Goal: Task Accomplishment & Management: Use online tool/utility

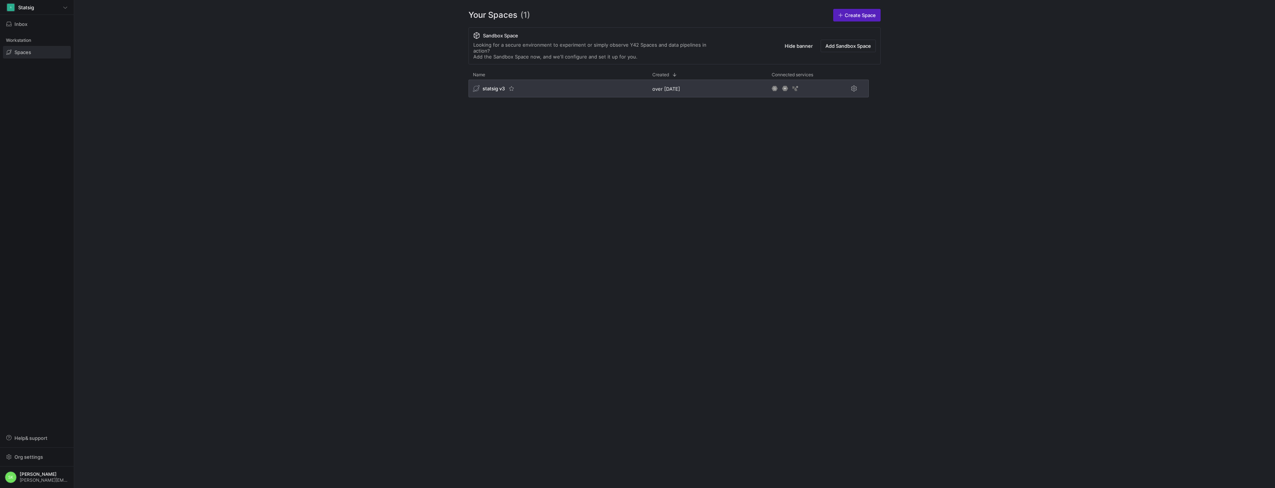
click at [504, 92] on span "statsig v3" at bounding box center [493, 89] width 22 height 6
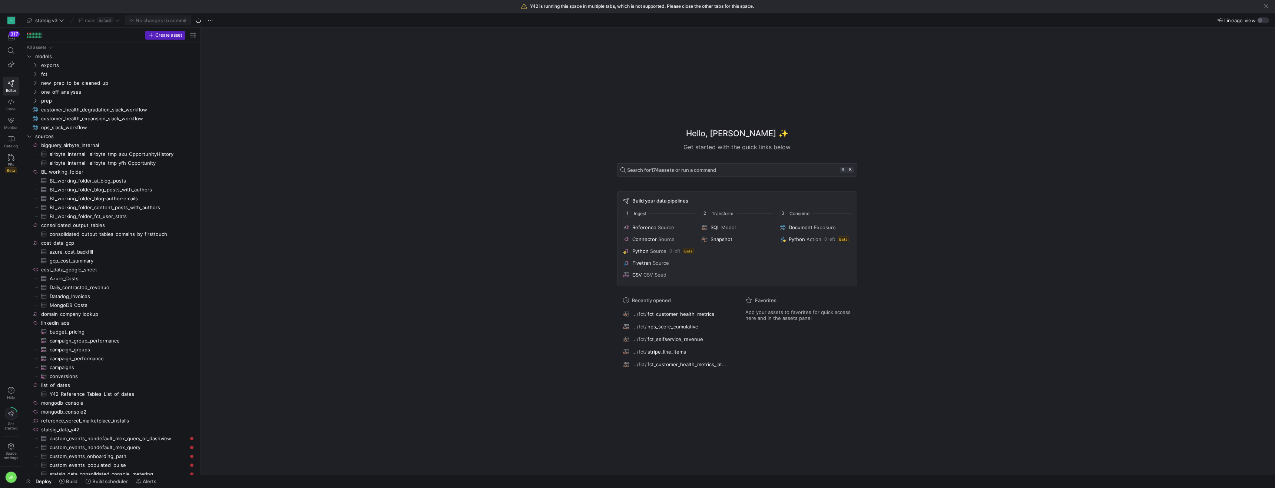
drag, startPoint x: 125, startPoint y: 156, endPoint x: 253, endPoint y: 158, distance: 127.8
click at [203, 24] on span "button" at bounding box center [198, 20] width 9 height 9
drag, startPoint x: 200, startPoint y: 127, endPoint x: 269, endPoint y: 138, distance: 69.1
drag, startPoint x: 200, startPoint y: 133, endPoint x: 275, endPoint y: 156, distance: 78.5
drag, startPoint x: 200, startPoint y: 169, endPoint x: 258, endPoint y: 174, distance: 57.2
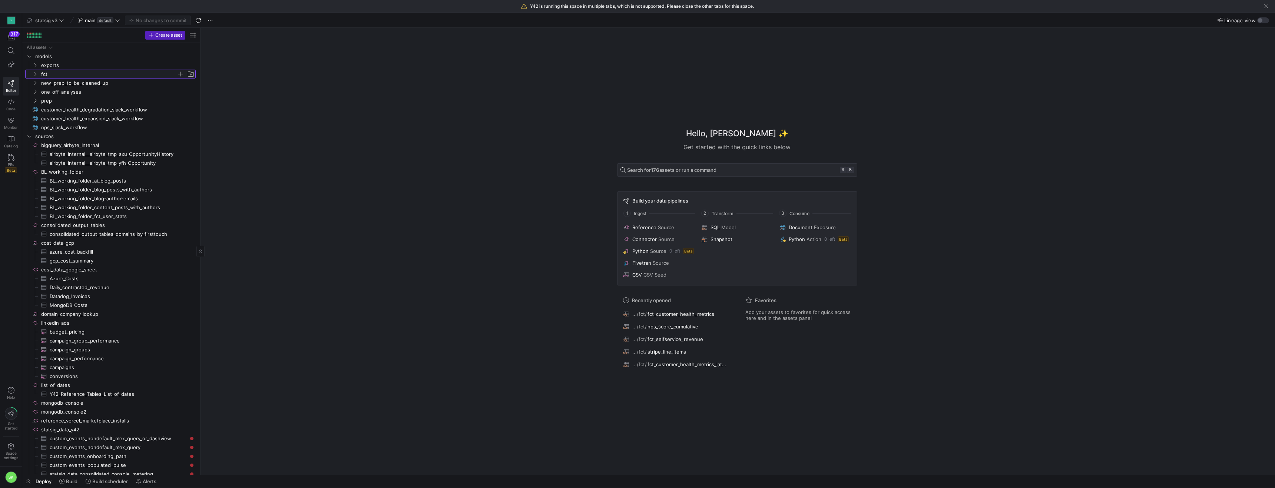
click at [36, 76] on icon "Press SPACE to select this row." at bounding box center [35, 74] width 5 height 4
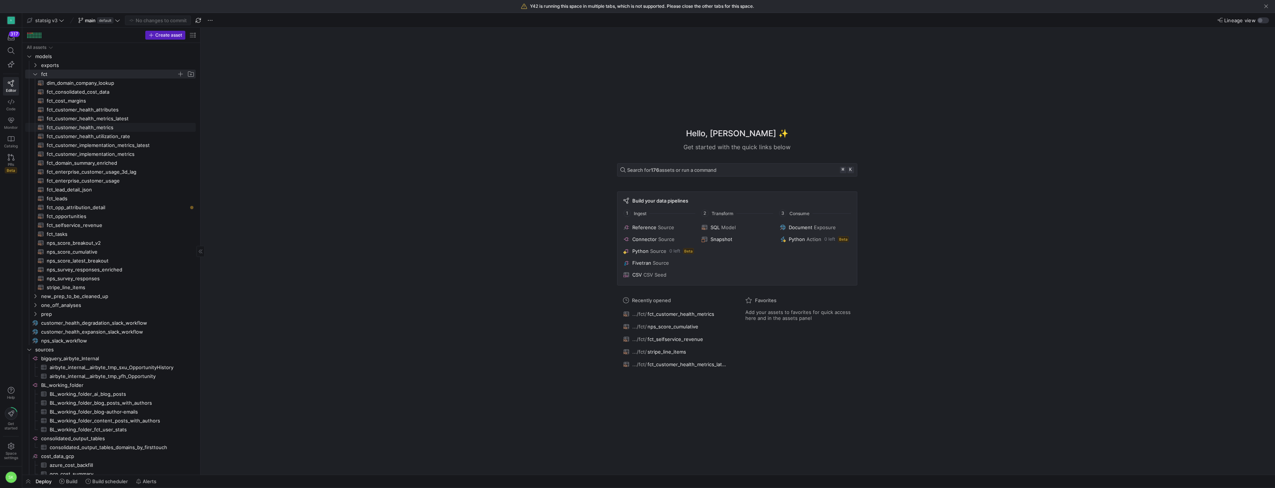
click at [108, 130] on span "fct_customer_health_metrics​​​​​​​​​​" at bounding box center [117, 127] width 140 height 9
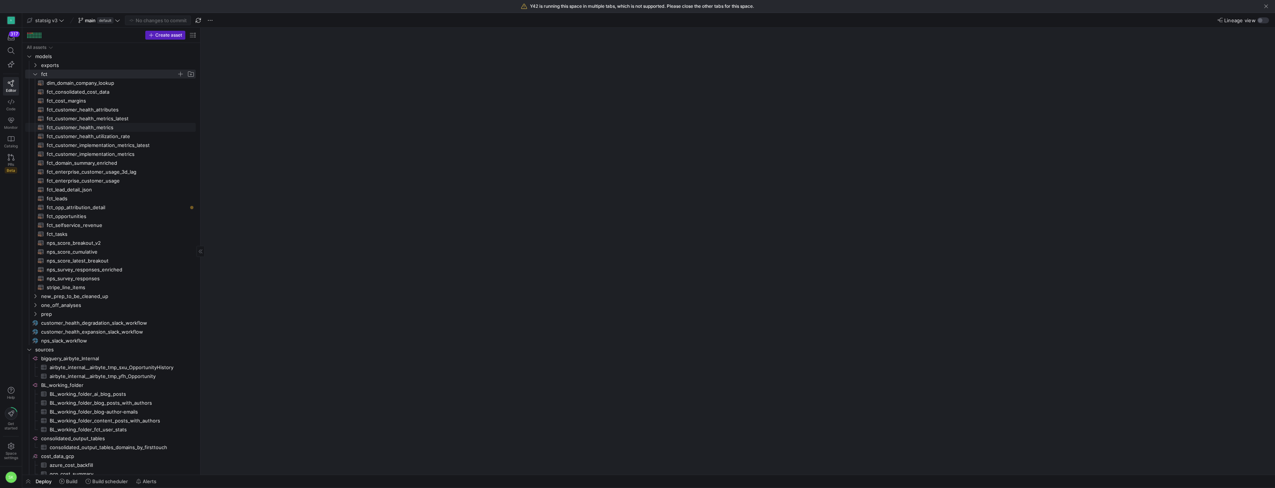
click at [108, 130] on span "fct_customer_health_metrics​​​​​​​​​​" at bounding box center [117, 127] width 140 height 9
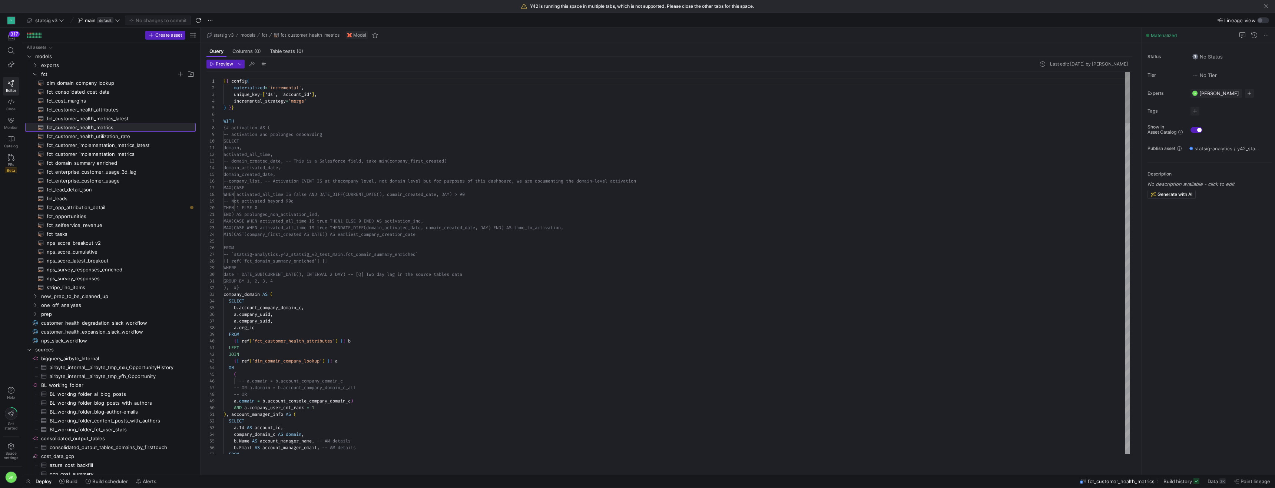
scroll to position [67, 0]
click at [93, 132] on span "fct_customer_health_metrics​​​​​​​​​​" at bounding box center [117, 127] width 140 height 9
click at [78, 132] on span "fct_customer_health_metrics​​​​​​​​​​" at bounding box center [117, 127] width 140 height 9
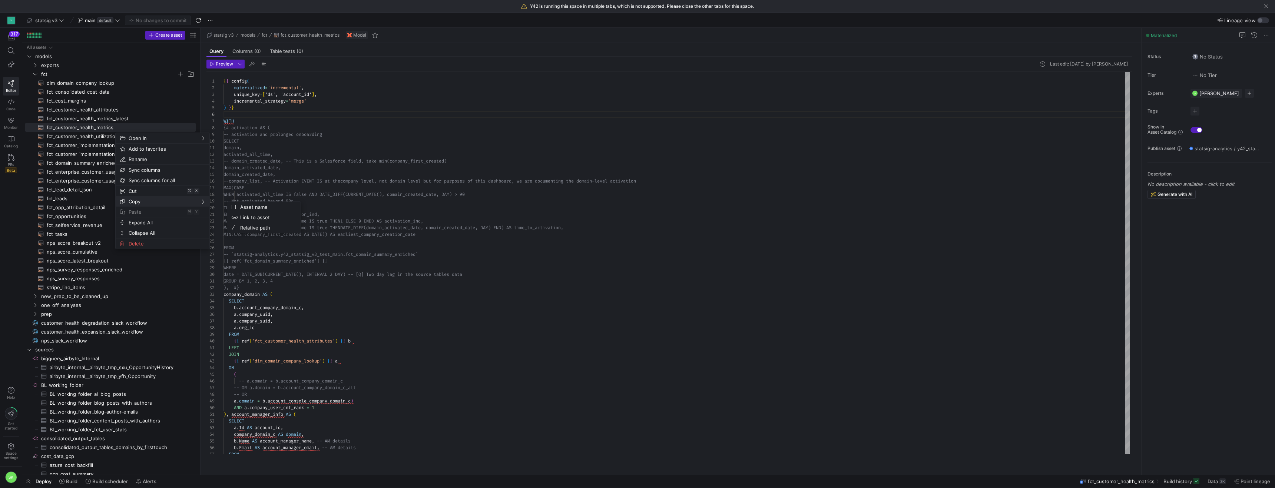
click at [140, 206] on span "Copy" at bounding box center [156, 201] width 61 height 10
click at [68, 130] on span "fct_customer_health_metrics​​​​​​​​​​" at bounding box center [117, 127] width 140 height 9
click at [149, 205] on span "Copy" at bounding box center [157, 202] width 61 height 10
click at [48, 79] on span "fct" at bounding box center [109, 74] width 136 height 9
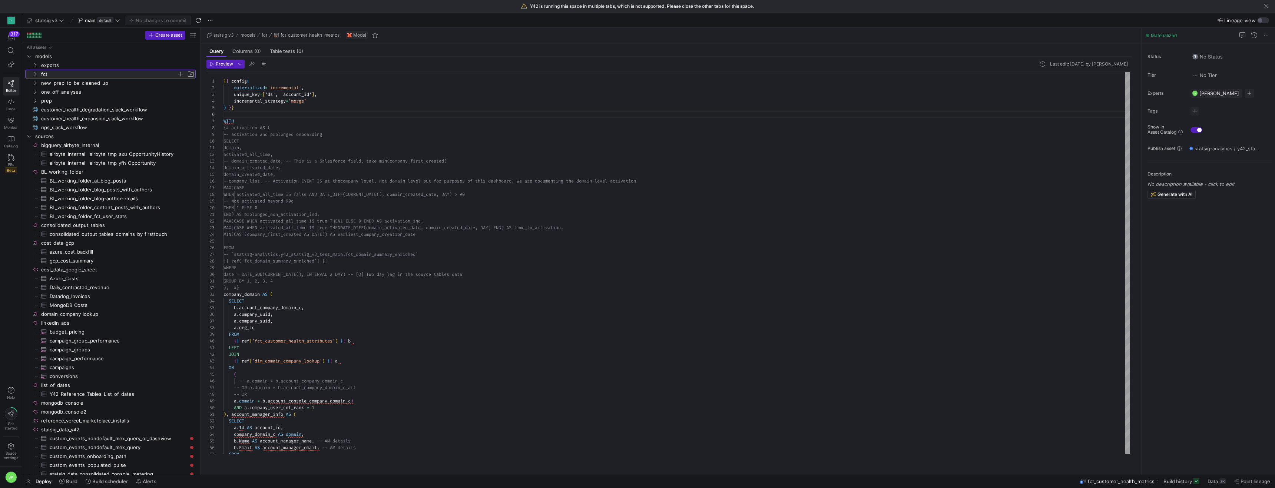
click at [48, 79] on span "fct" at bounding box center [109, 74] width 136 height 9
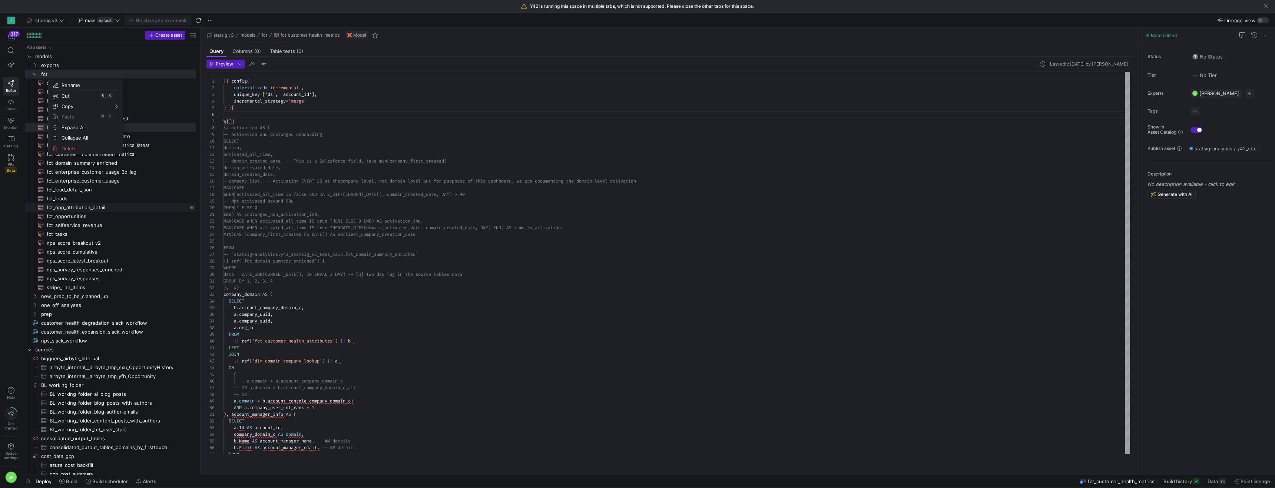
click at [169, 210] on span "fct_opp_attribution_detail​​​​​​​​​​" at bounding box center [117, 207] width 140 height 9
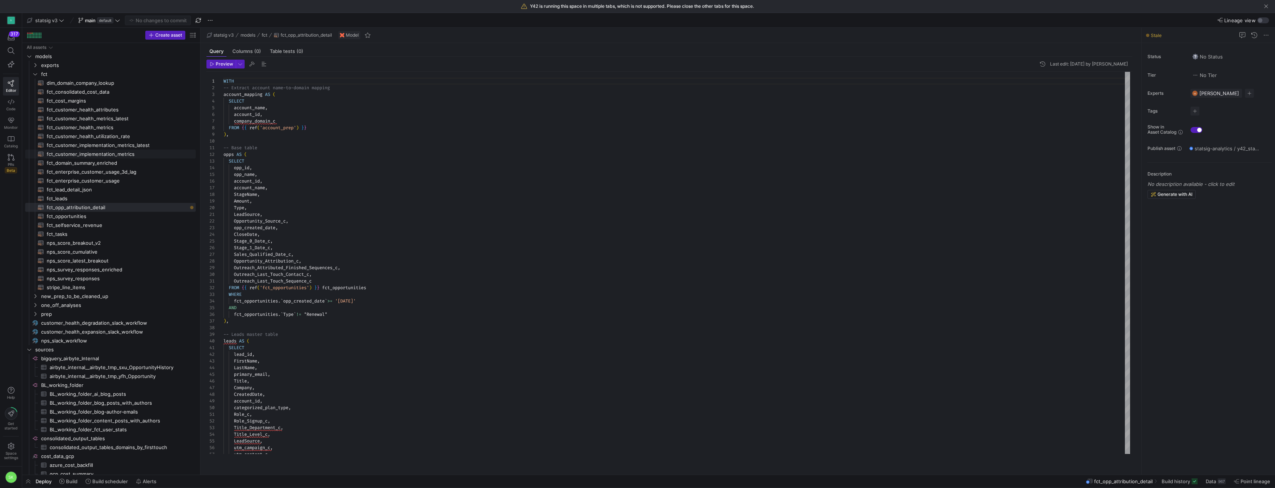
click at [129, 159] on span "fct_customer_implementation_metrics​​​​​​​​​​" at bounding box center [117, 154] width 140 height 9
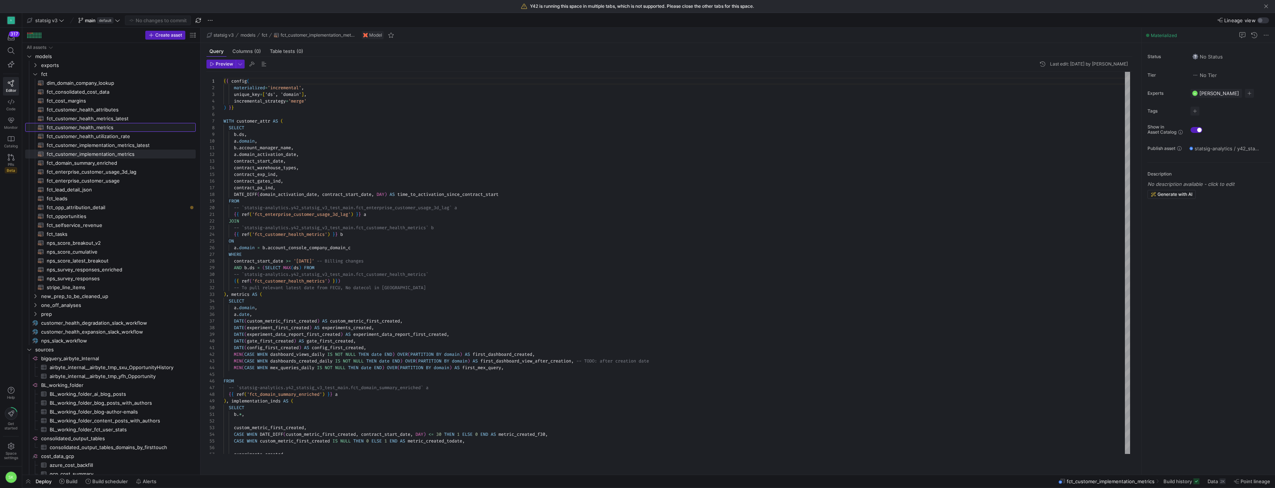
click at [119, 132] on span "fct_customer_health_metrics​​​​​​​​​​" at bounding box center [117, 127] width 140 height 9
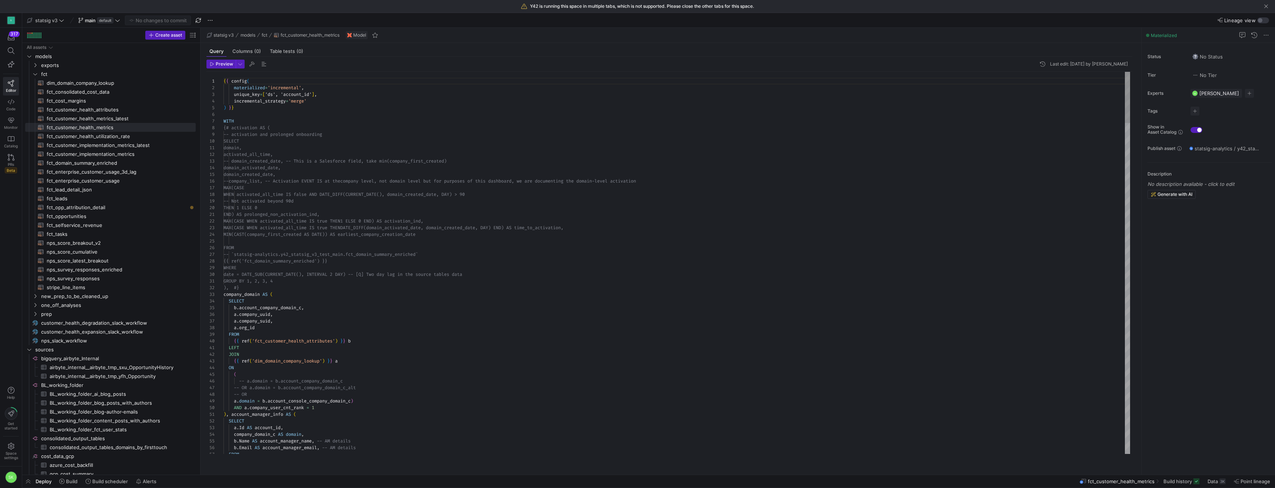
click at [244, 68] on span "button" at bounding box center [240, 64] width 8 height 8
click at [299, 125] on div at bounding box center [637, 244] width 1275 height 488
click at [244, 68] on span "button" at bounding box center [240, 64] width 8 height 8
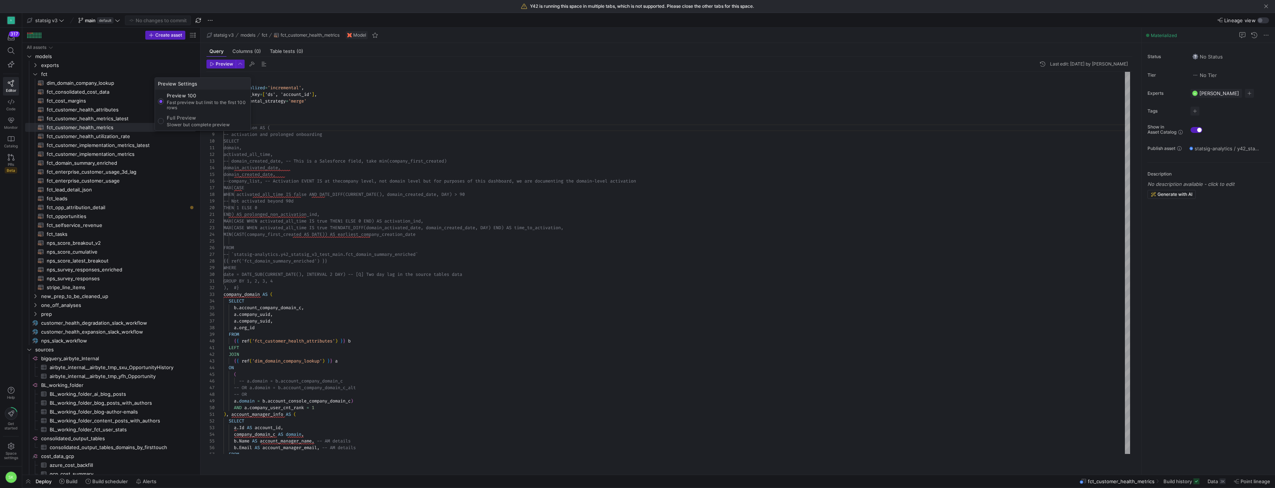
click at [319, 119] on div at bounding box center [637, 244] width 1275 height 488
click at [1263, 37] on span at bounding box center [1265, 35] width 9 height 9
click at [1214, 38] on div at bounding box center [637, 244] width 1275 height 488
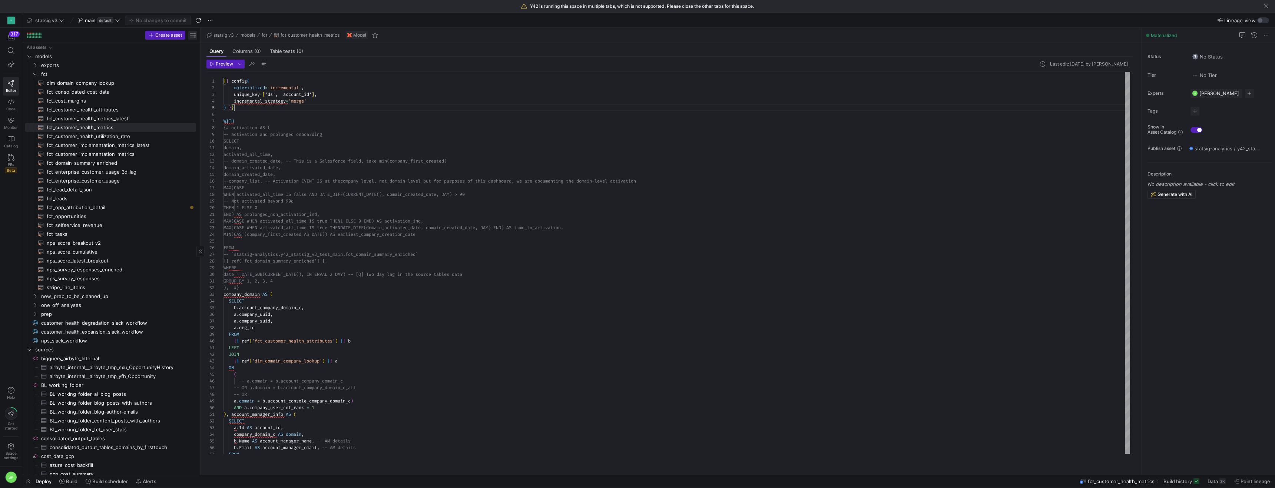
click at [193, 38] on span "button" at bounding box center [192, 35] width 9 height 9
click at [326, 90] on div at bounding box center [637, 244] width 1275 height 488
click at [28, 481] on span "button" at bounding box center [28, 481] width 12 height 13
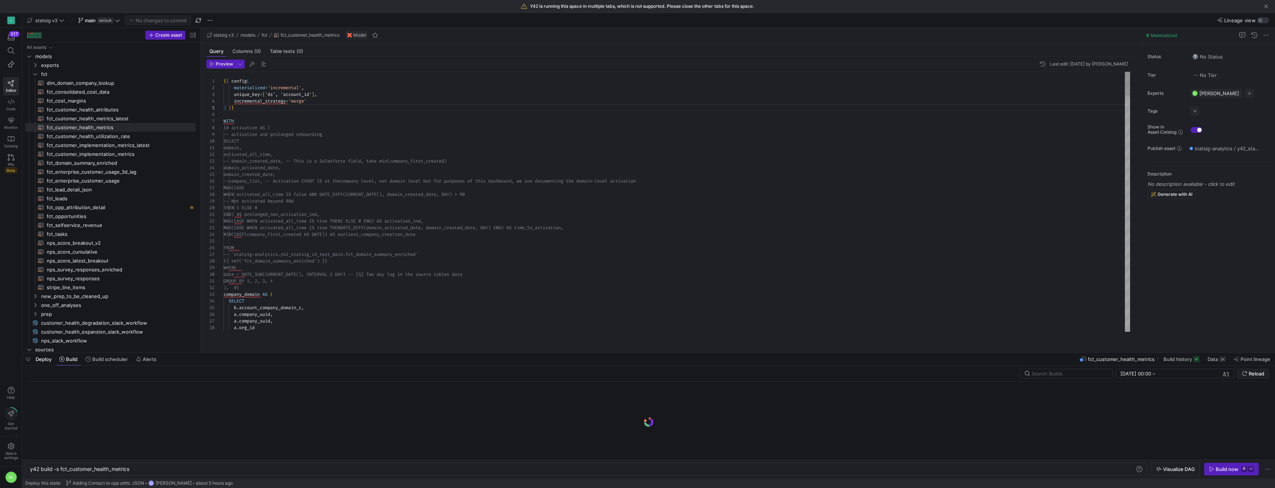
scroll to position [0, 101]
drag, startPoint x: 293, startPoint y: 354, endPoint x: 328, endPoint y: 328, distance: 42.9
click at [328, 329] on div at bounding box center [648, 330] width 1252 height 3
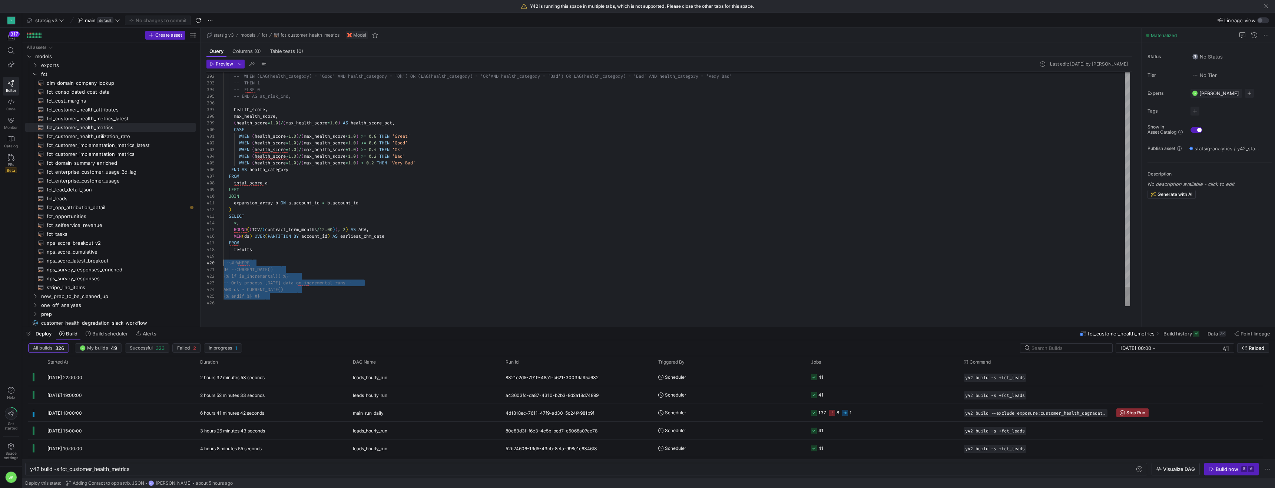
scroll to position [60, 0]
drag, startPoint x: 317, startPoint y: 309, endPoint x: 213, endPoint y: 275, distance: 108.9
click at [267, 38] on span "fct" at bounding box center [265, 35] width 6 height 5
click at [119, 131] on span "fct_customer_health_metrics​​​​​​​​​​" at bounding box center [117, 127] width 140 height 9
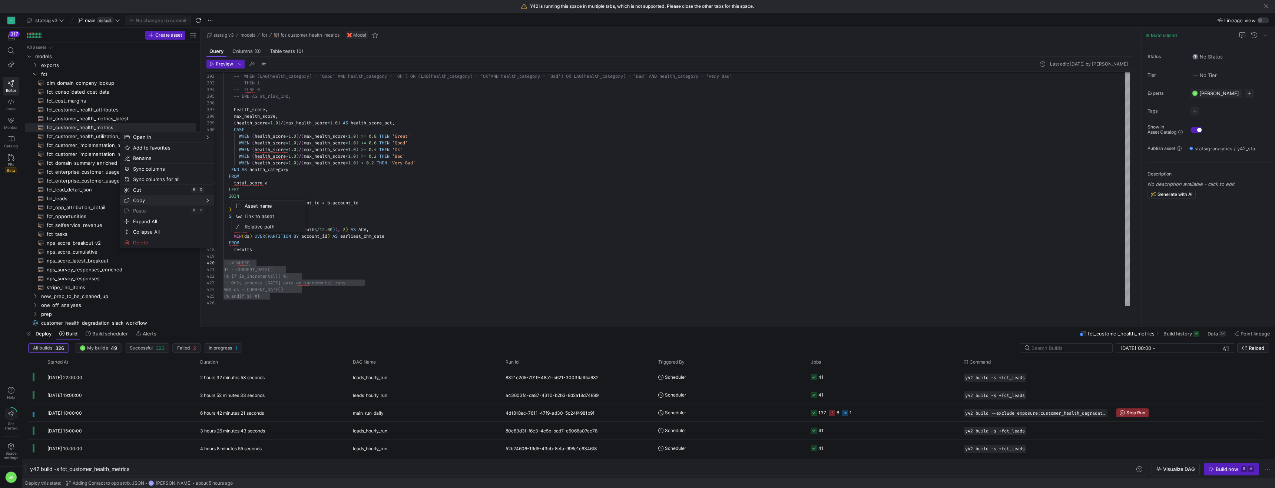
click at [145, 206] on span "Copy" at bounding box center [160, 200] width 61 height 10
click at [49, 77] on span "fct" at bounding box center [109, 74] width 136 height 9
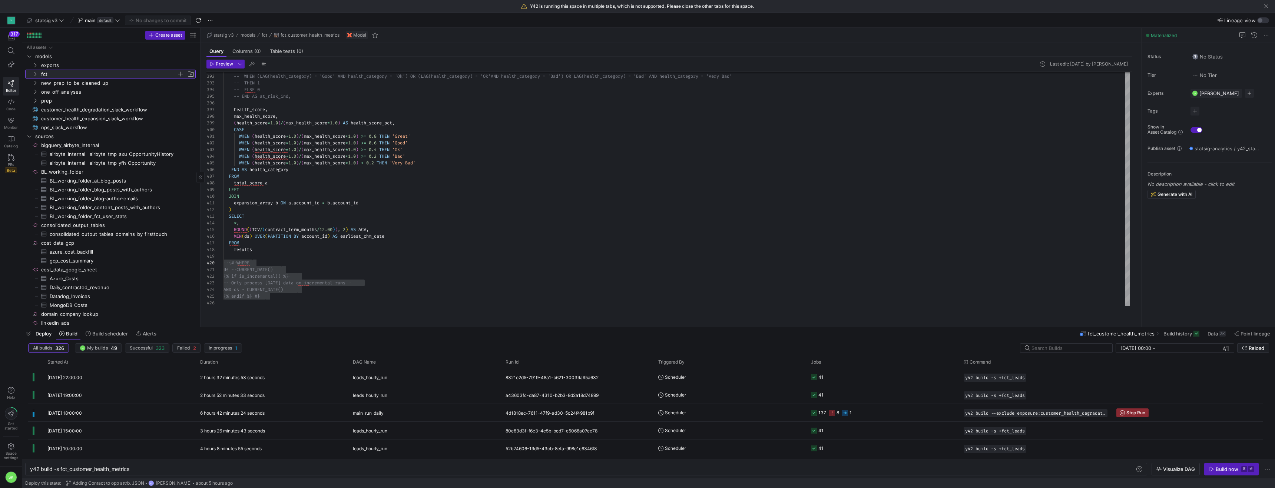
click at [49, 77] on span "fct" at bounding box center [109, 74] width 136 height 9
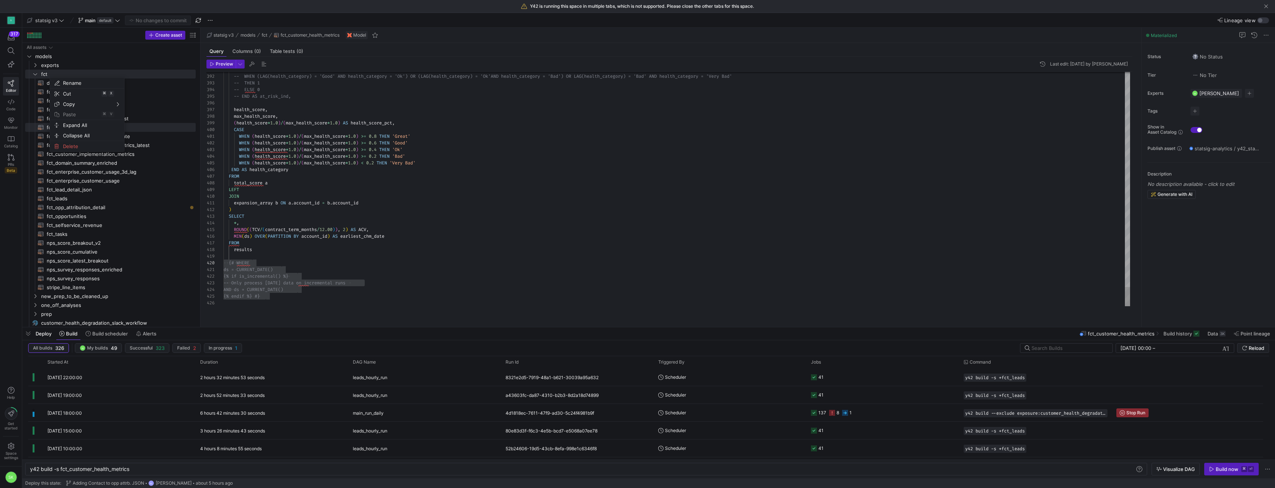
click at [179, 78] on span "Press SPACE to select this row." at bounding box center [180, 73] width 7 height 7
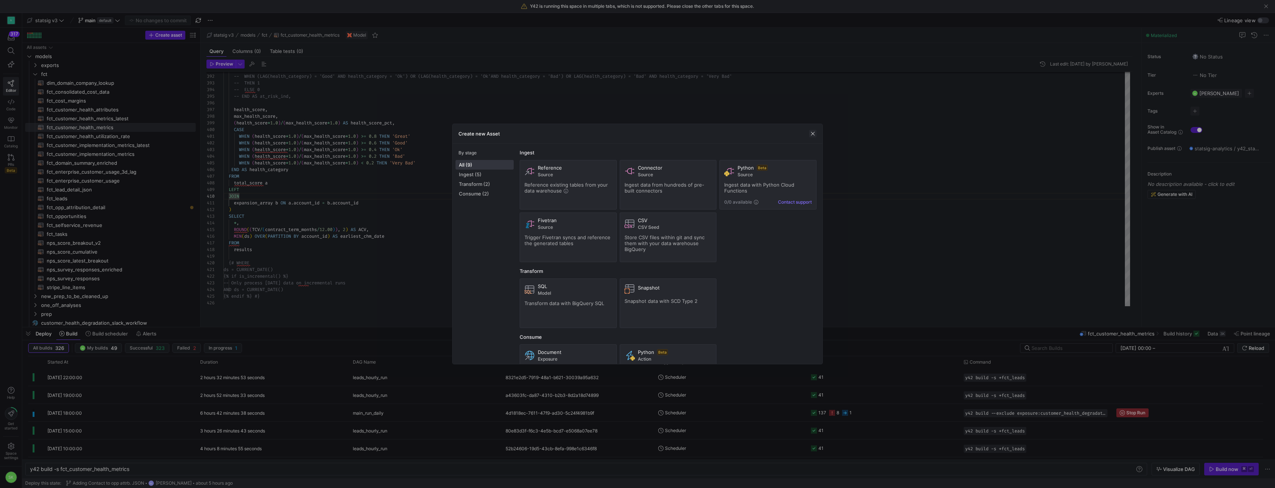
click at [813, 137] on span "button" at bounding box center [812, 133] width 7 height 7
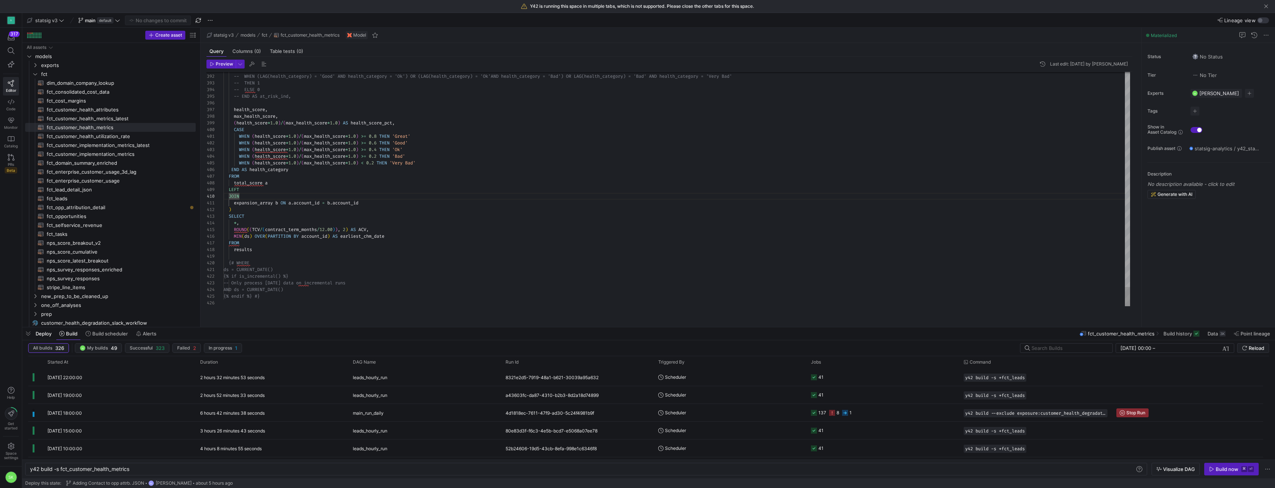
type textarea "{{ config( materialized='incremental', unique_key=['ds', 'account_id'], increme…"
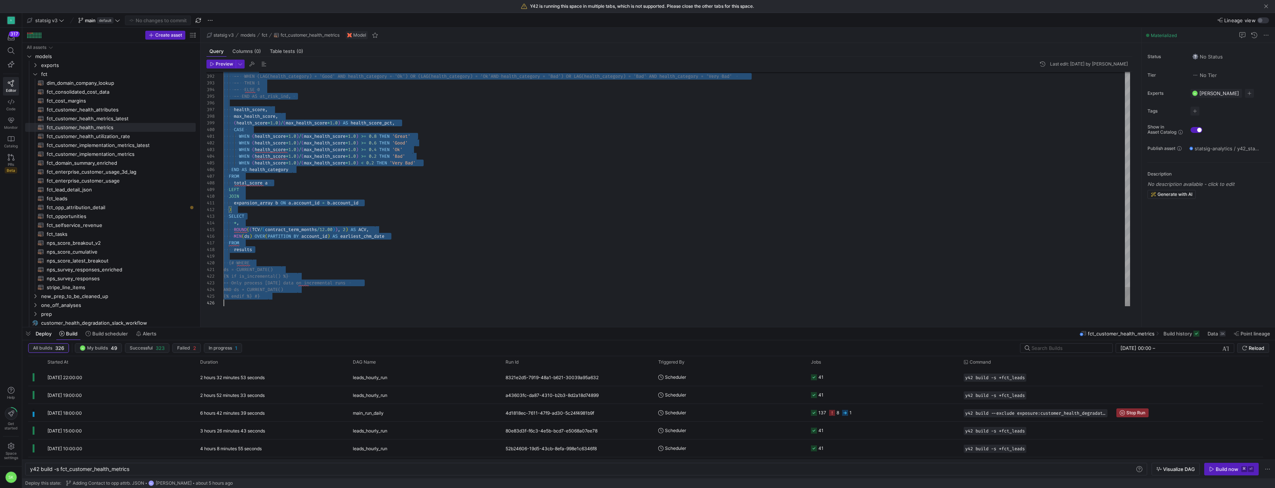
scroll to position [0, 0]
click at [181, 78] on span "Press SPACE to select this row." at bounding box center [180, 73] width 7 height 7
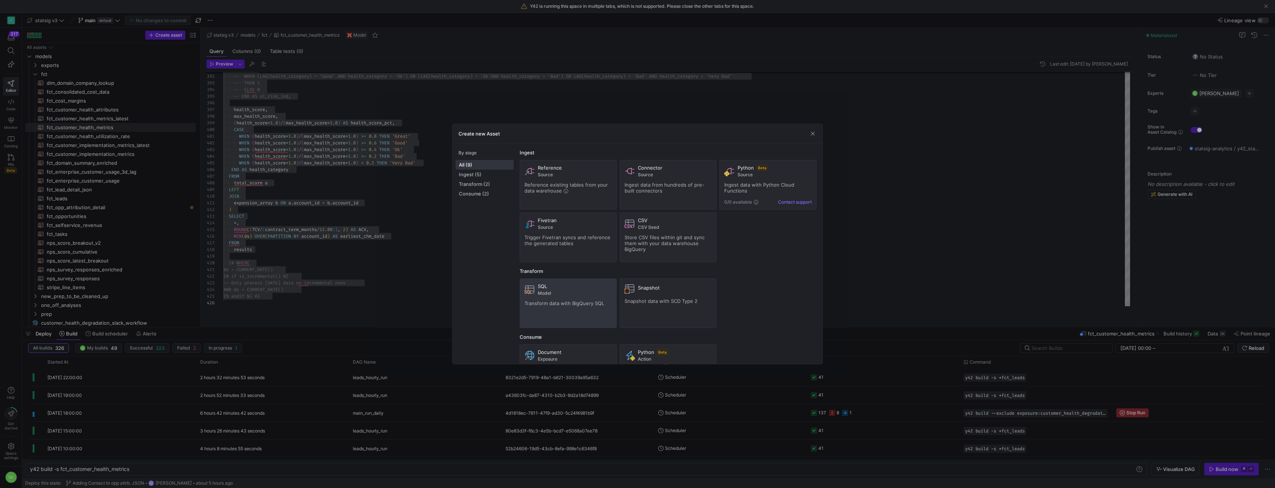
scroll to position [165, 0]
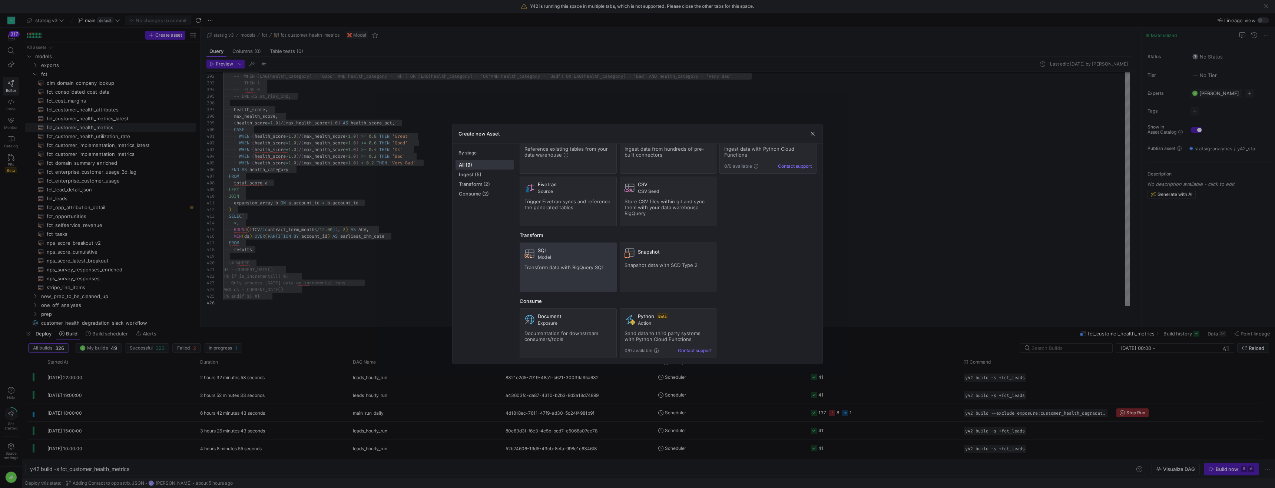
click at [548, 243] on span at bounding box center [568, 267] width 96 height 49
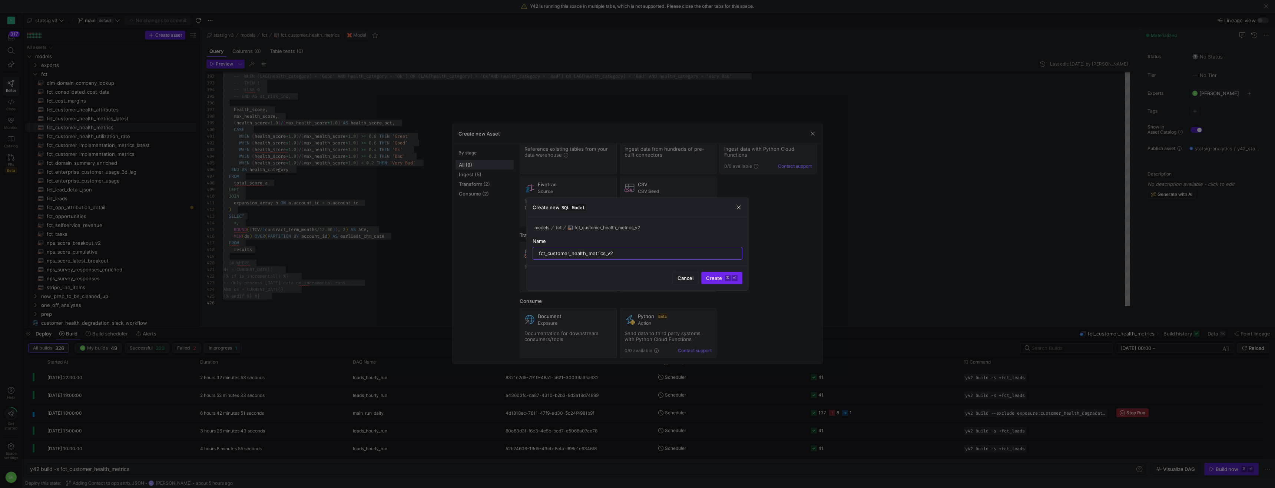
type input "fct_customer_health_metrics_v2"
click at [709, 284] on span "submit" at bounding box center [721, 278] width 40 height 12
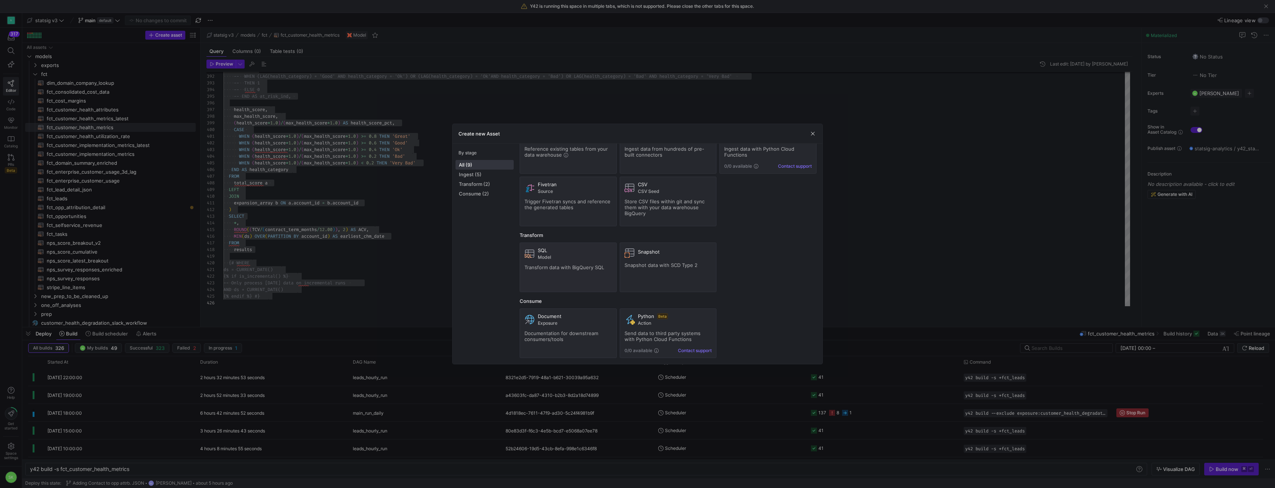
type textarea "y42 build -s fct_customer_health_metrics_v2"
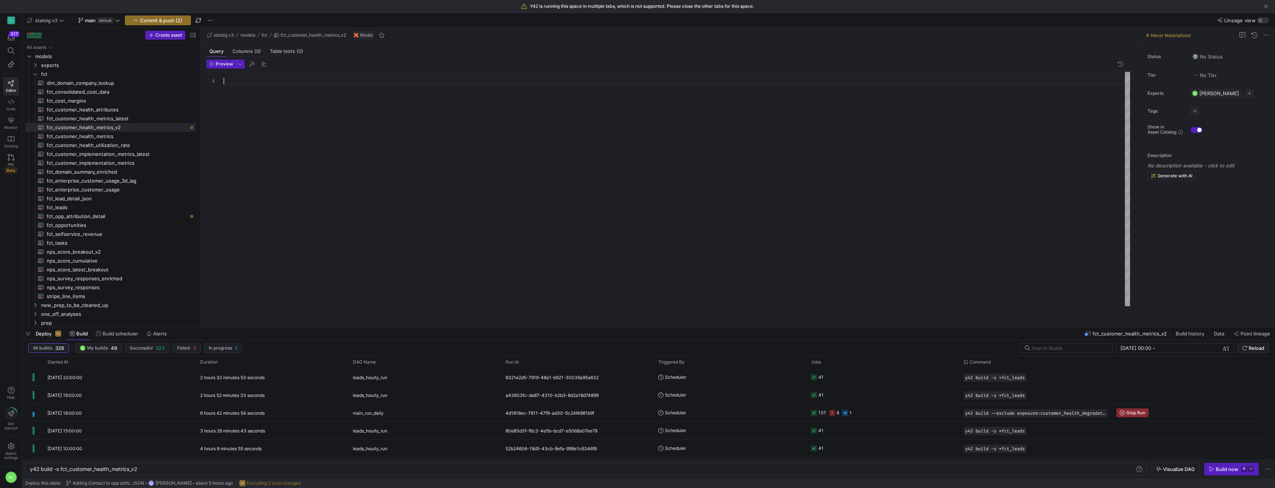
click at [285, 120] on div at bounding box center [676, 189] width 906 height 235
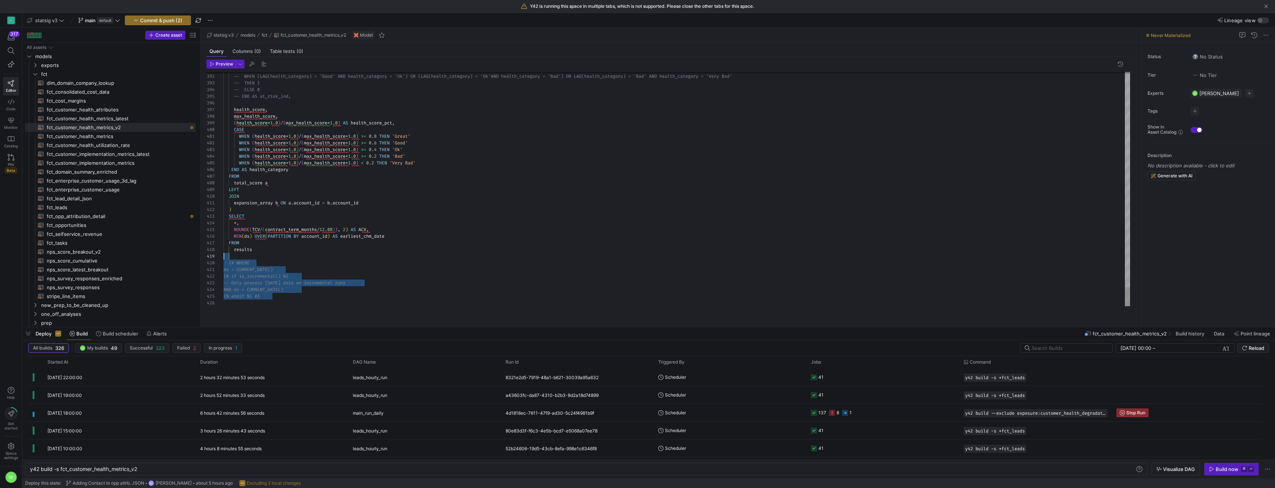
scroll to position [53, 0]
drag, startPoint x: 287, startPoint y: 311, endPoint x: 216, endPoint y: 265, distance: 84.0
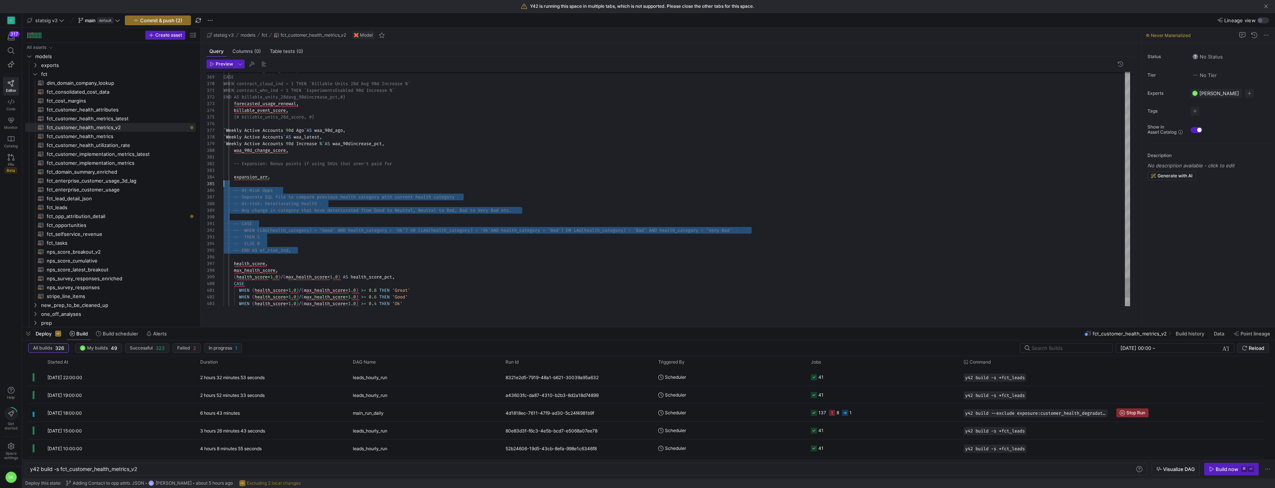
scroll to position [27, 0]
drag, startPoint x: 311, startPoint y: 165, endPoint x: 201, endPoint y: 195, distance: 114.1
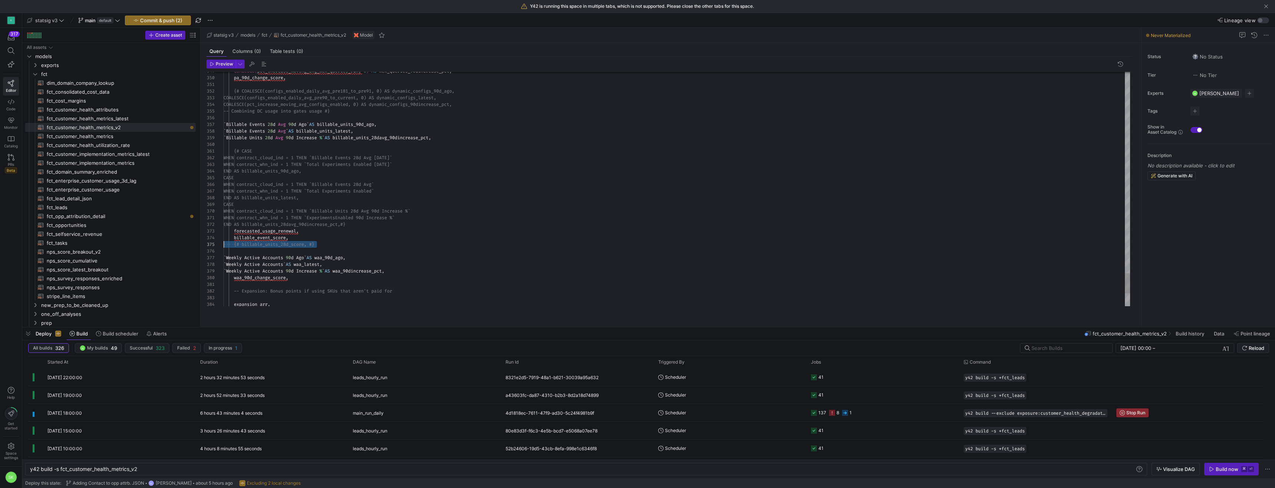
drag, startPoint x: 333, startPoint y: 254, endPoint x: 201, endPoint y: 255, distance: 131.9
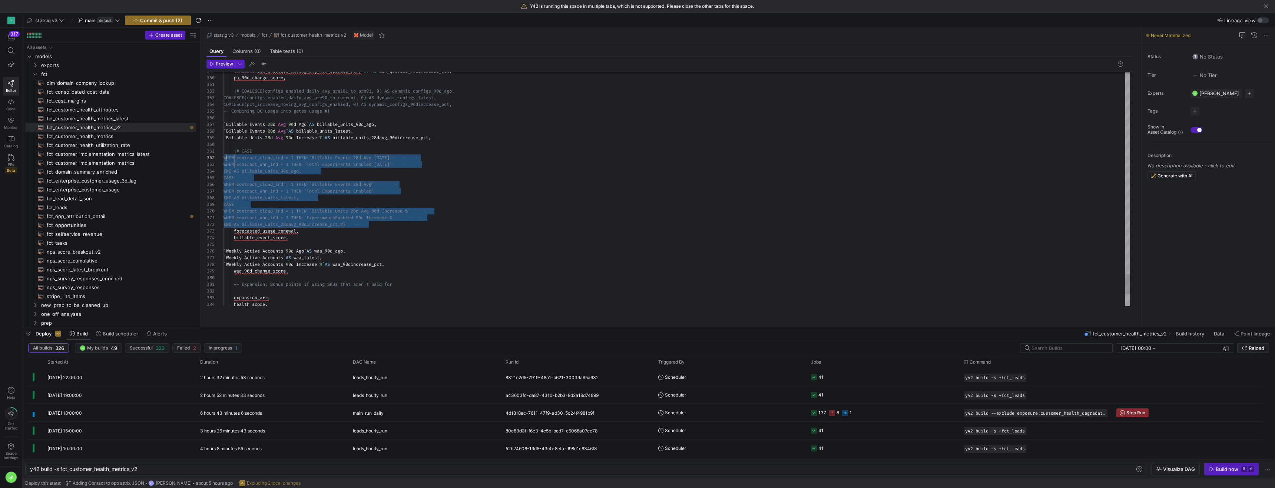
scroll to position [0, 0]
drag, startPoint x: 379, startPoint y: 233, endPoint x: 212, endPoint y: 159, distance: 182.7
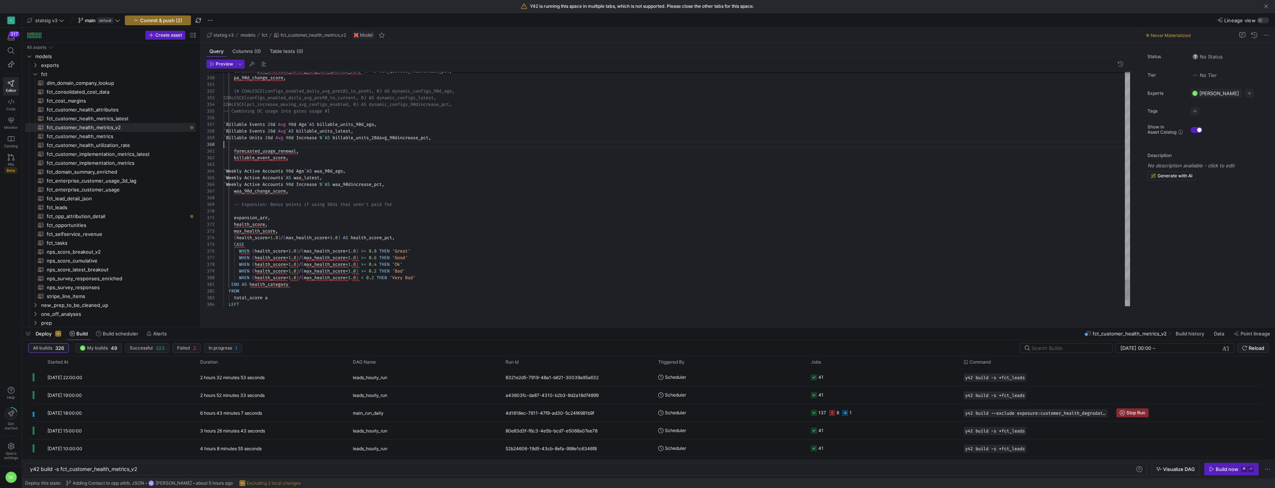
scroll to position [53, 0]
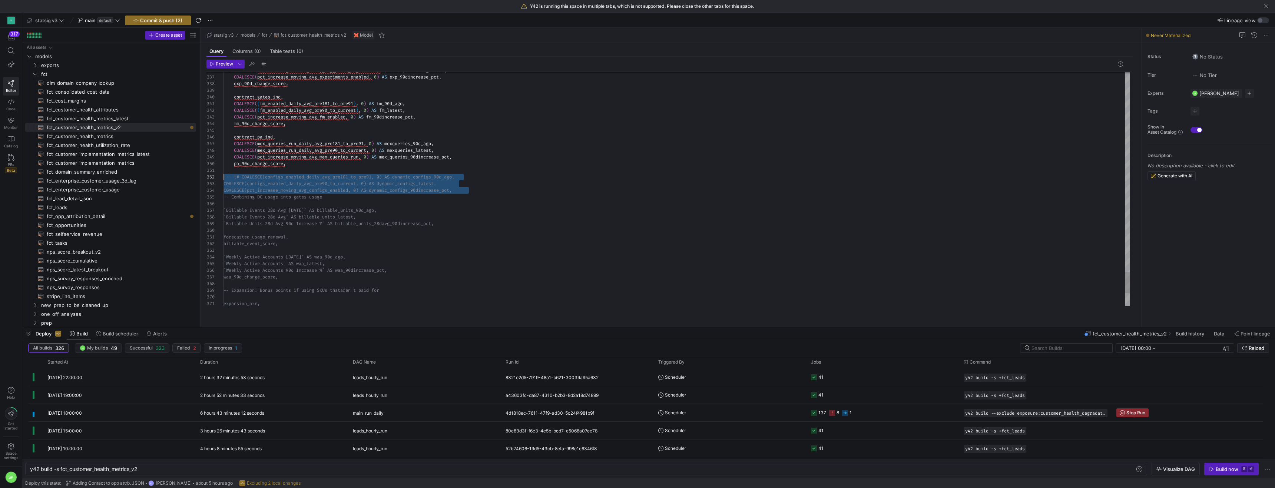
scroll to position [7, 0]
drag, startPoint x: 484, startPoint y: 201, endPoint x: 216, endPoint y: 187, distance: 268.3
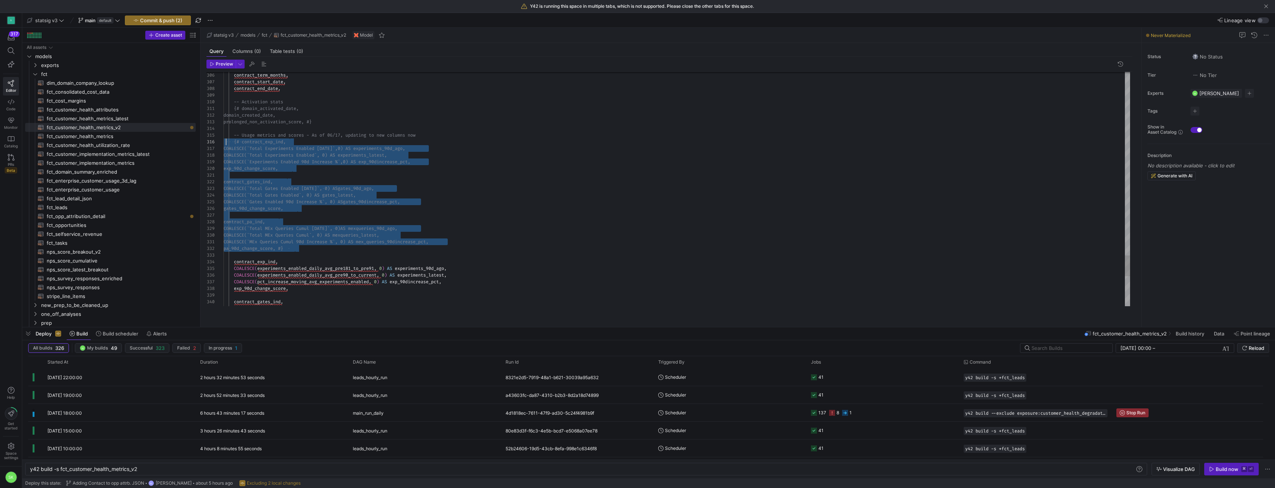
scroll to position [33, 0]
drag, startPoint x: 314, startPoint y: 208, endPoint x: 219, endPoint y: 150, distance: 110.7
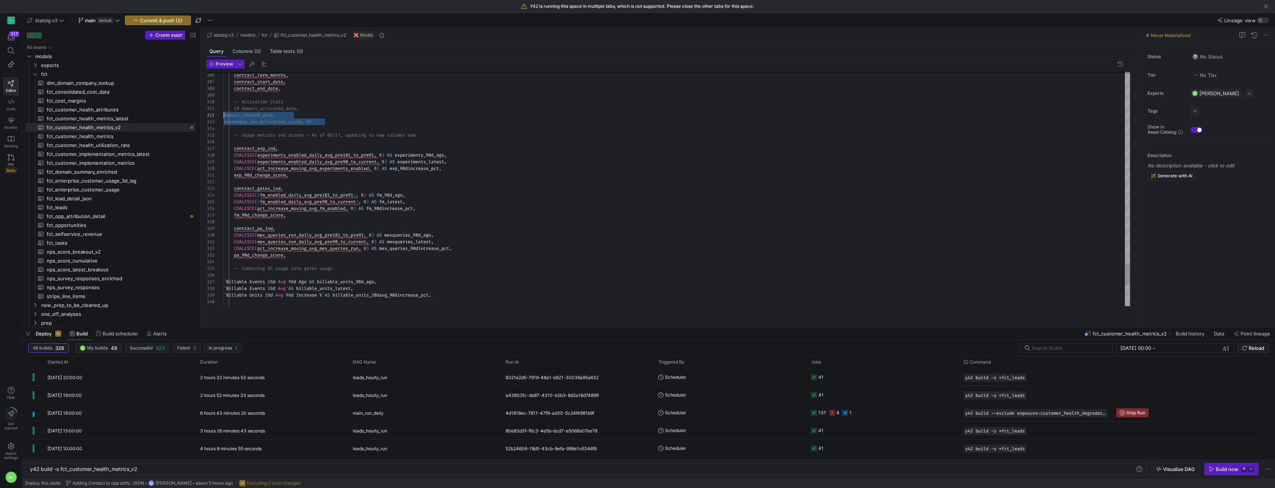
scroll to position [0, 0]
drag, startPoint x: 352, startPoint y: 130, endPoint x: 206, endPoint y: 116, distance: 147.0
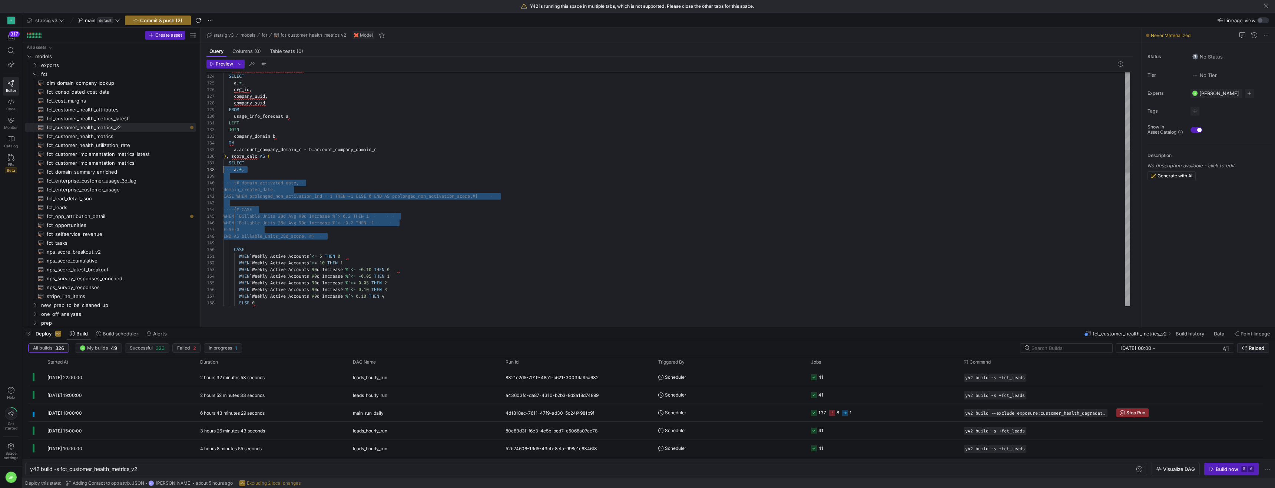
drag, startPoint x: 348, startPoint y: 247, endPoint x: 204, endPoint y: 183, distance: 157.6
click at [223, 183] on div "WHEN ` Weekly Active Accounts ` <= 10 THEN 1 WHEN ` Weekly Active Accounts 90 d…" at bounding box center [676, 477] width 906 height 2460
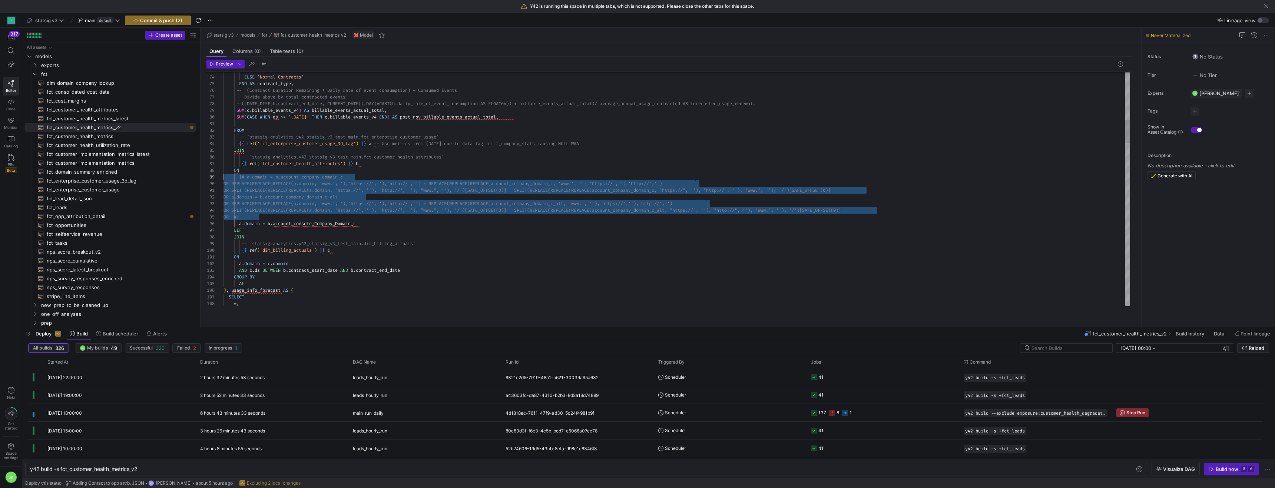
drag, startPoint x: 270, startPoint y: 227, endPoint x: 177, endPoint y: 189, distance: 99.8
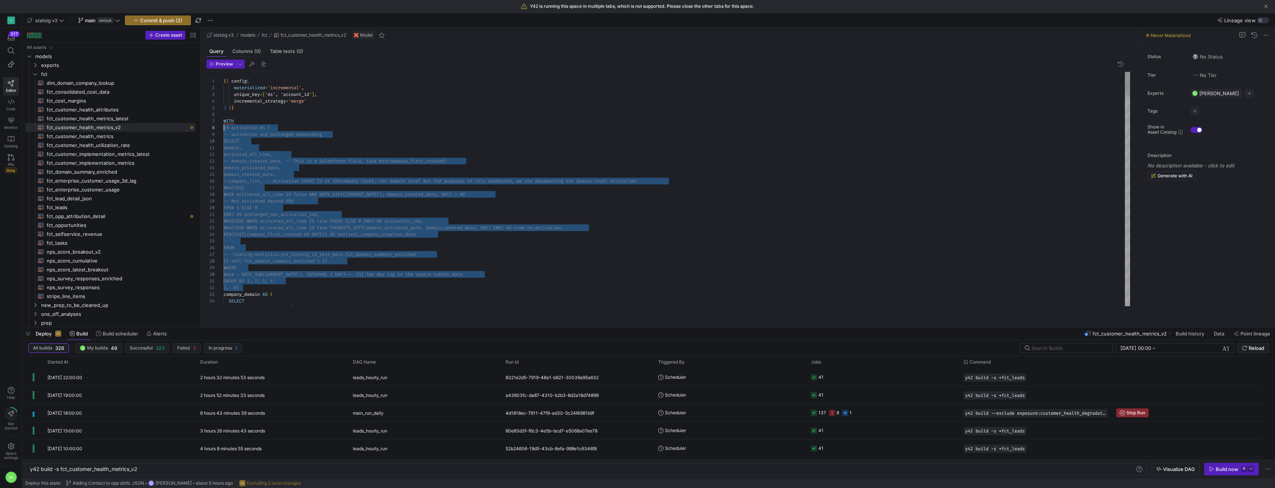
drag, startPoint x: 246, startPoint y: 299, endPoint x: 206, endPoint y: 135, distance: 168.2
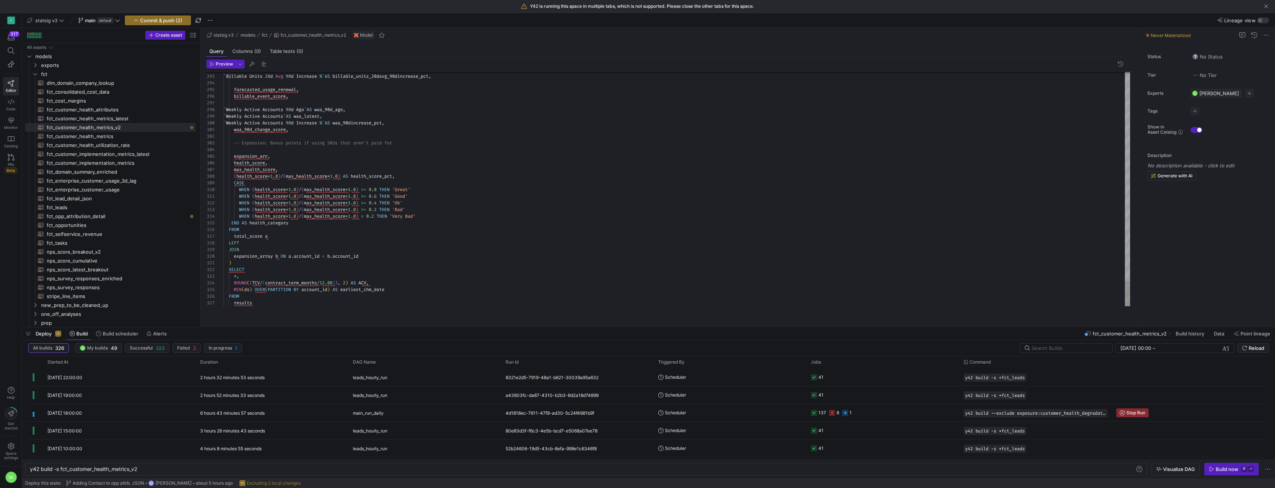
click at [220, 67] on span "Preview" at bounding box center [224, 64] width 17 height 5
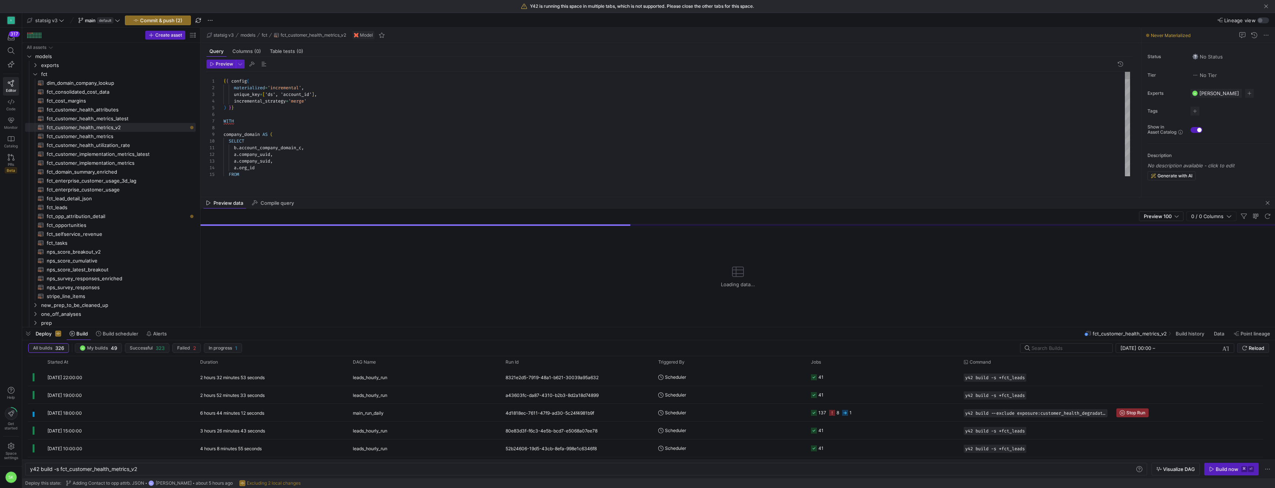
scroll to position [33, 0]
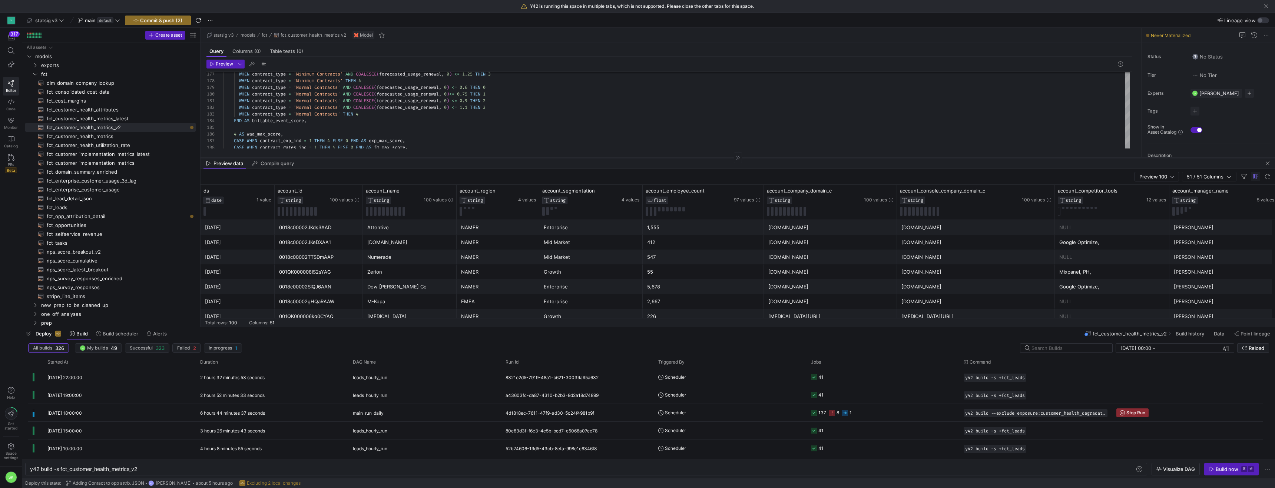
drag, startPoint x: 575, startPoint y: 197, endPoint x: 574, endPoint y: 157, distance: 39.7
click at [574, 157] on div at bounding box center [737, 157] width 1074 height 0
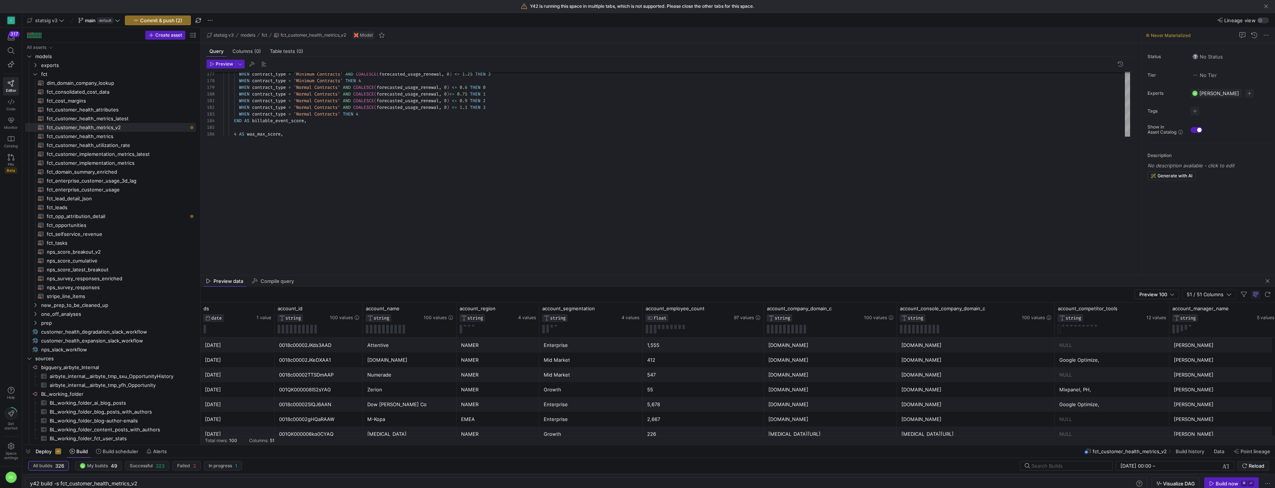
drag, startPoint x: 598, startPoint y: 327, endPoint x: 575, endPoint y: 437, distance: 112.1
click at [581, 444] on div at bounding box center [648, 445] width 1252 height 3
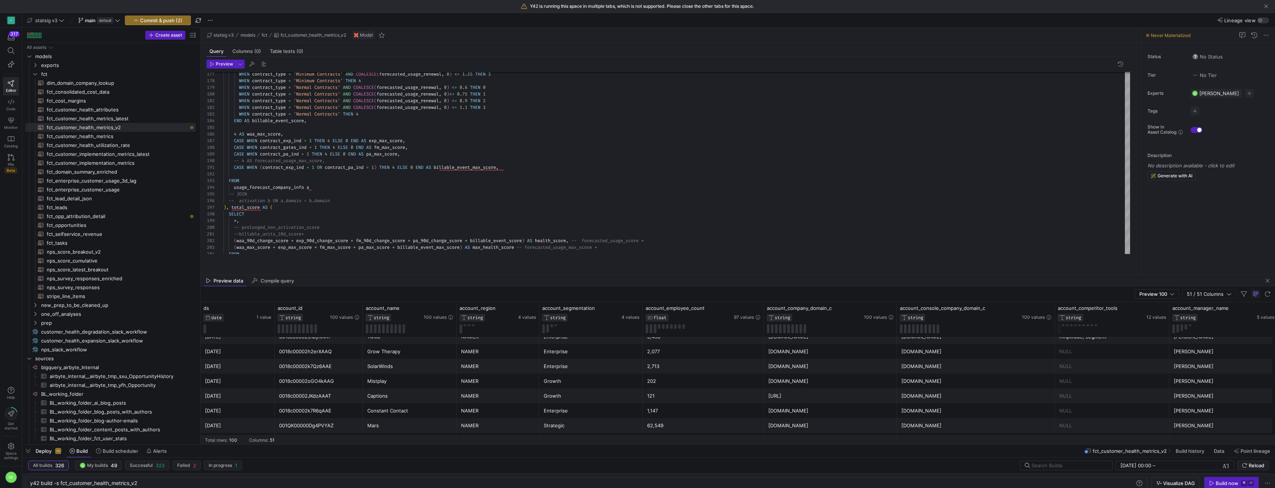
scroll to position [1377, 0]
type textarea "CASE WHEN (contract_exp_ind = 1 OR contract_pa_ind = 1) THEN 4 ELSE 0 END AS bi…"
type textarea "d"
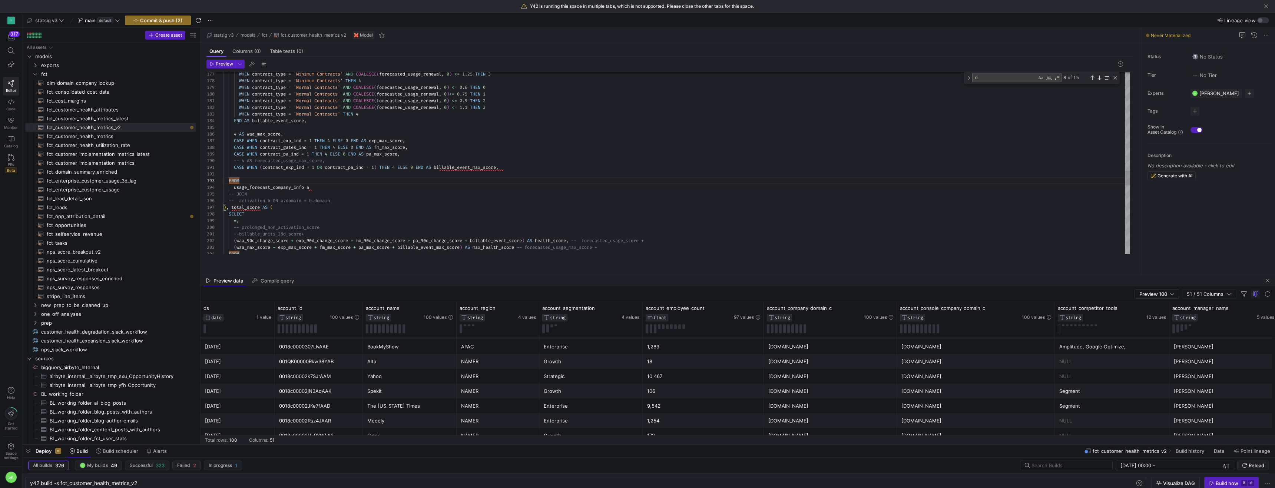
type textarea "expansion_details GROUP BY 1 ), results AS ( SELECT CURRENT_DATE() AS ds, -- Ac…"
type textarea "ds"
type textarea "END AS contract_type, -- (Contract Duration Remaining * Daily rate of event con…"
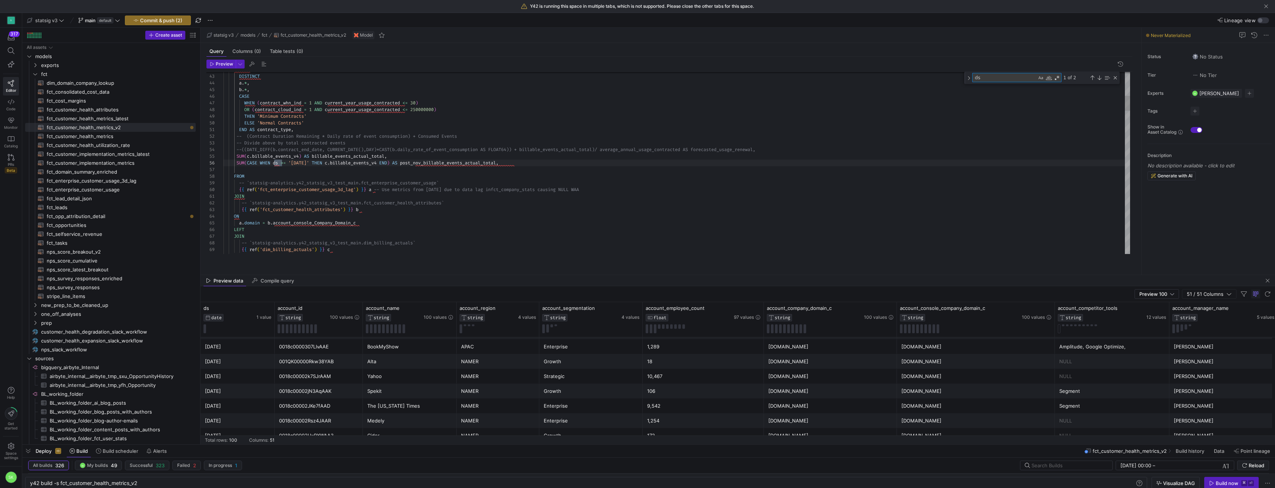
scroll to position [67, 59]
type textarea "ds = {"
click at [180, 18] on span "Commit & push (2)" at bounding box center [161, 20] width 42 height 6
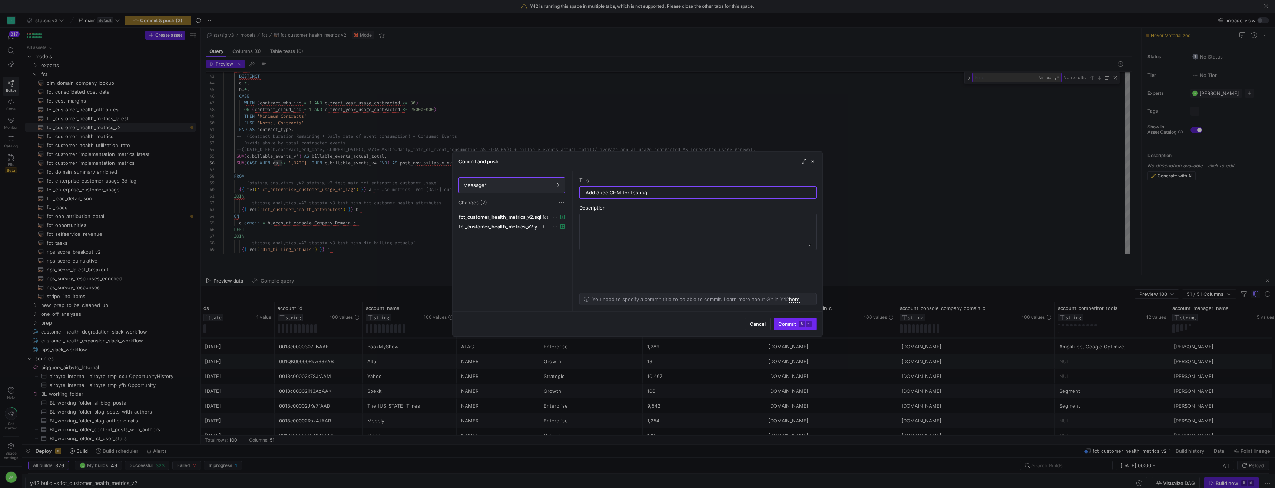
type input "Add dupe CHM for testing"
click at [778, 321] on span "Commit ⌘ ⏎" at bounding box center [794, 324] width 33 height 6
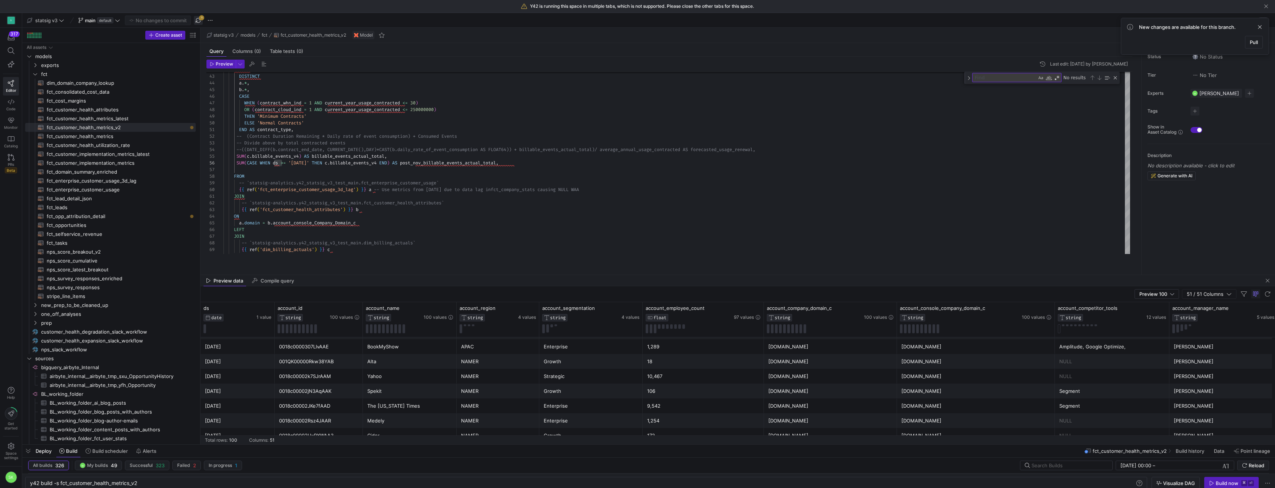
click at [203, 21] on span "button" at bounding box center [198, 20] width 9 height 9
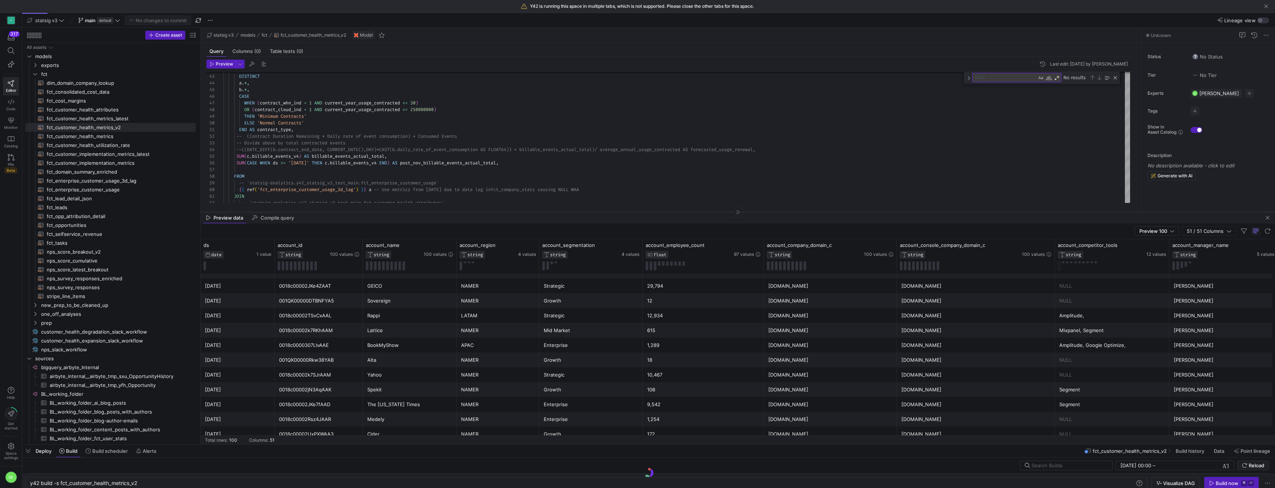
drag, startPoint x: 552, startPoint y: 275, endPoint x: 557, endPoint y: 212, distance: 63.2
click at [557, 212] on div at bounding box center [737, 212] width 1074 height 0
click at [295, 344] on div "0018c0000307LlvAAE" at bounding box center [318, 345] width 79 height 14
click at [405, 393] on div "Spekit" at bounding box center [409, 390] width 85 height 14
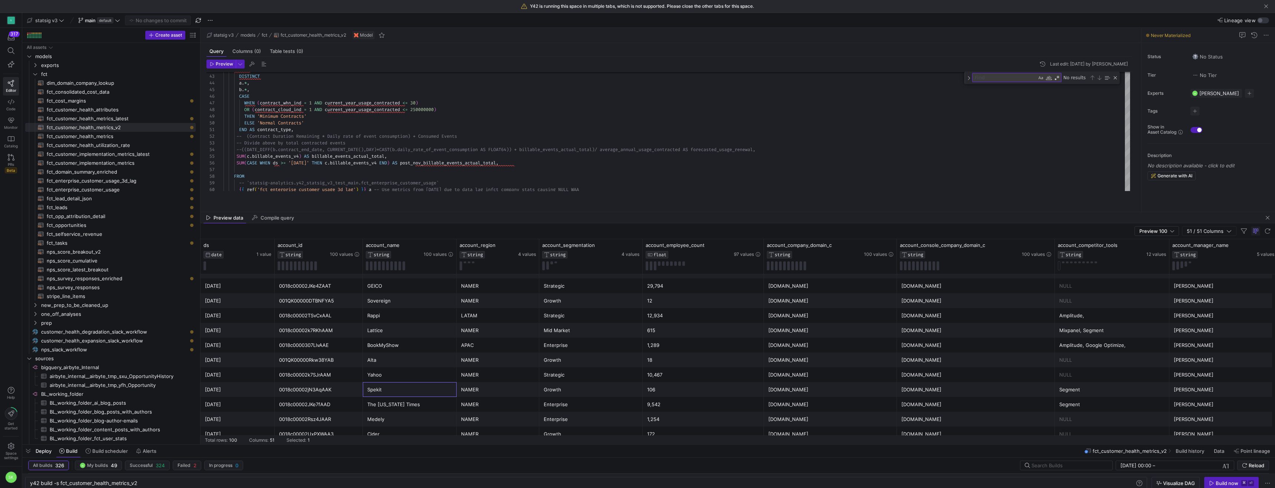
click at [405, 393] on div "Spekit" at bounding box center [409, 390] width 85 height 14
click at [1116, 81] on div "Close (Escape)" at bounding box center [1115, 78] width 6 height 6
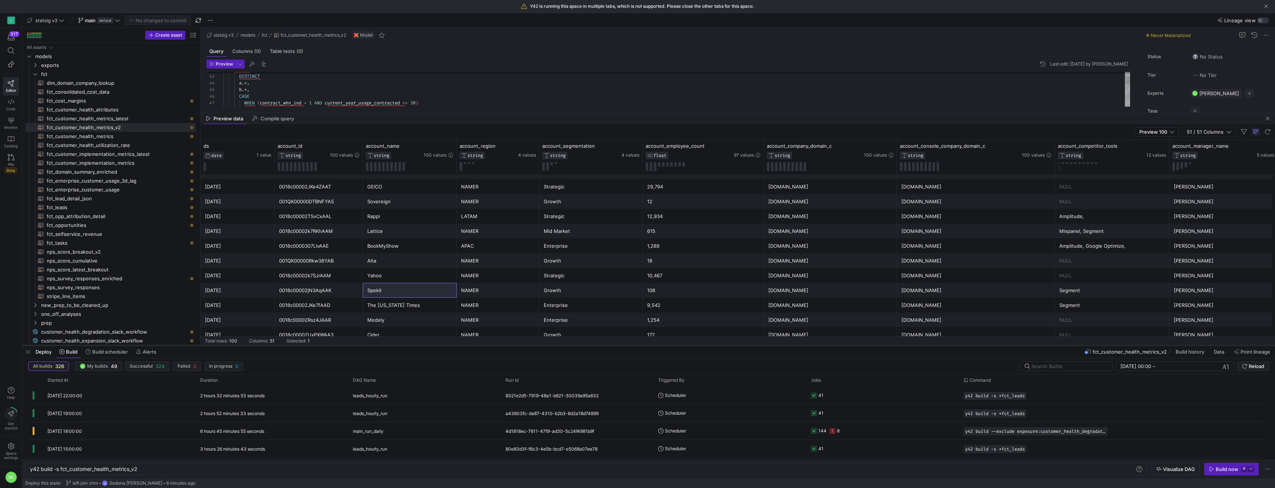
drag, startPoint x: 977, startPoint y: 446, endPoint x: 967, endPoint y: 346, distance: 99.8
click at [967, 346] on div at bounding box center [648, 345] width 1252 height 3
click at [1078, 302] on div "Segment" at bounding box center [1112, 305] width 106 height 14
click at [1084, 288] on div "Segment" at bounding box center [1112, 290] width 106 height 14
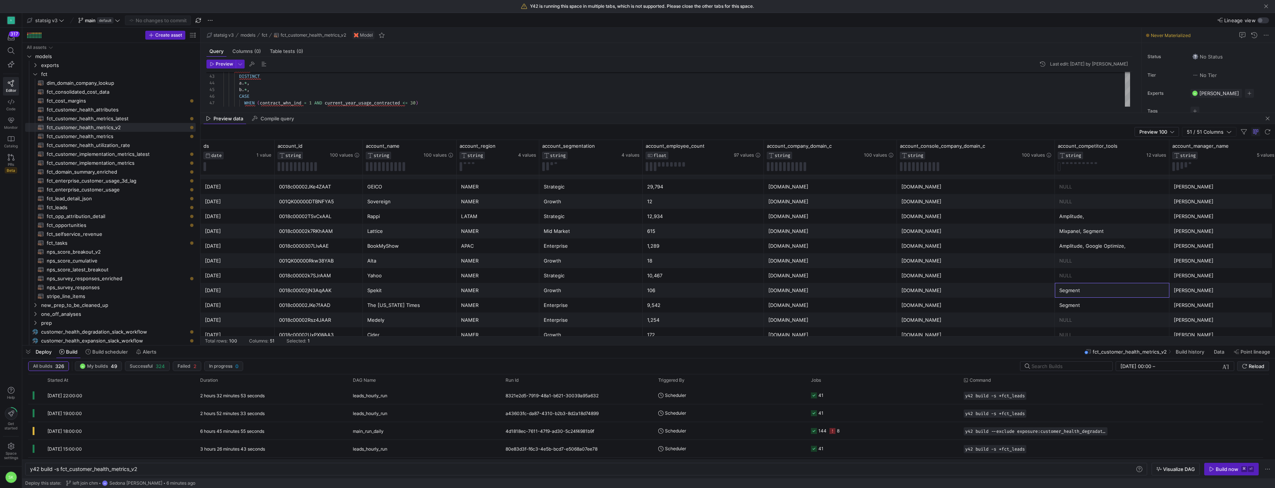
click at [1084, 288] on div "Segment" at bounding box center [1112, 290] width 106 height 14
click at [1000, 284] on div "[DOMAIN_NAME]" at bounding box center [975, 290] width 149 height 14
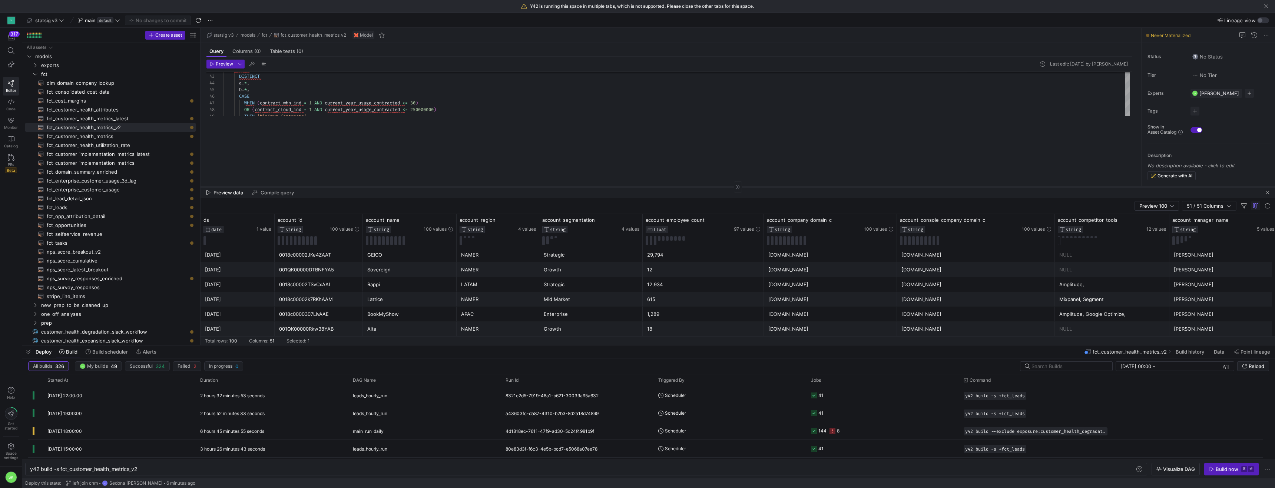
drag, startPoint x: 941, startPoint y: 112, endPoint x: 953, endPoint y: 186, distance: 75.1
click at [953, 187] on div at bounding box center [737, 187] width 1074 height 0
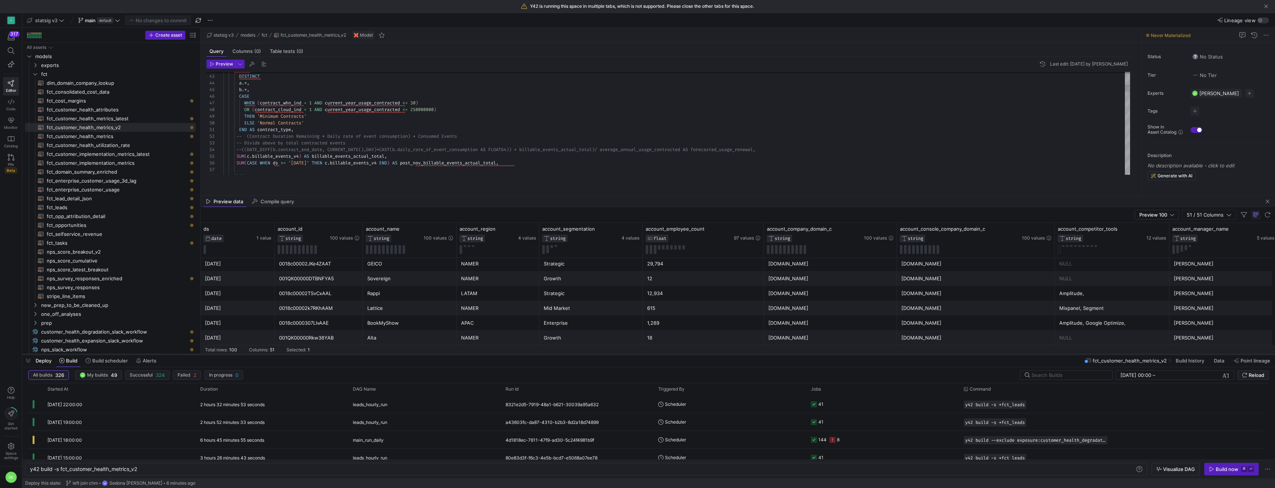
drag, startPoint x: 931, startPoint y: 346, endPoint x: 959, endPoint y: 355, distance: 29.2
click at [959, 355] on div at bounding box center [648, 354] width 1252 height 3
type textarea "+ Consumed Events -- Divide above by total contracted events --((DATE_DIFF(b.co…"
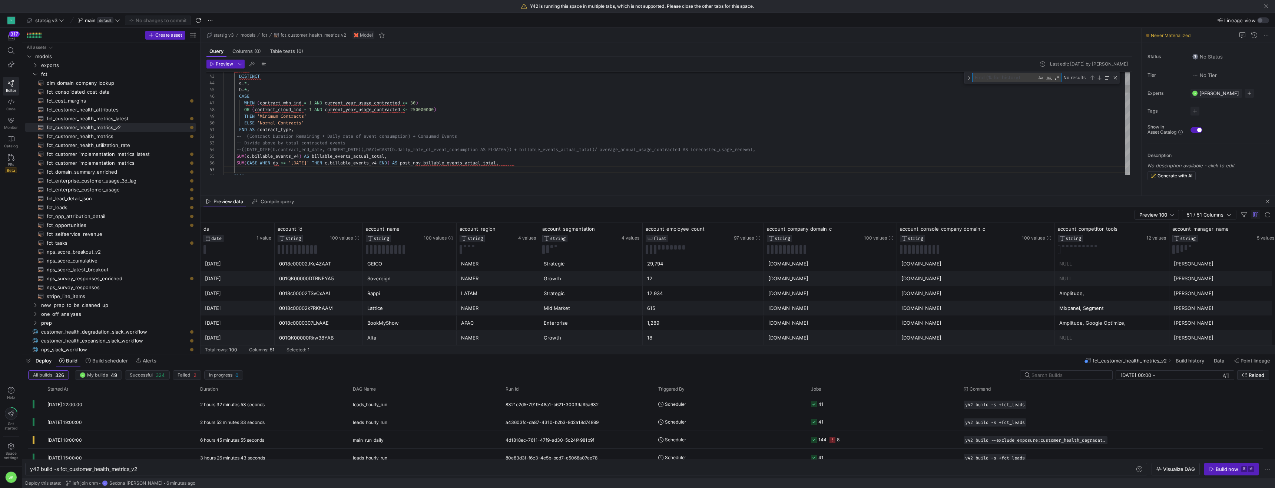
type textarea "v"
type textarea "THEN 0 ELSE ((DATE_DIFF(contract_end_date, CURRENT_DATE(), DAY)*(`Billable Even…"
type textarea "ve"
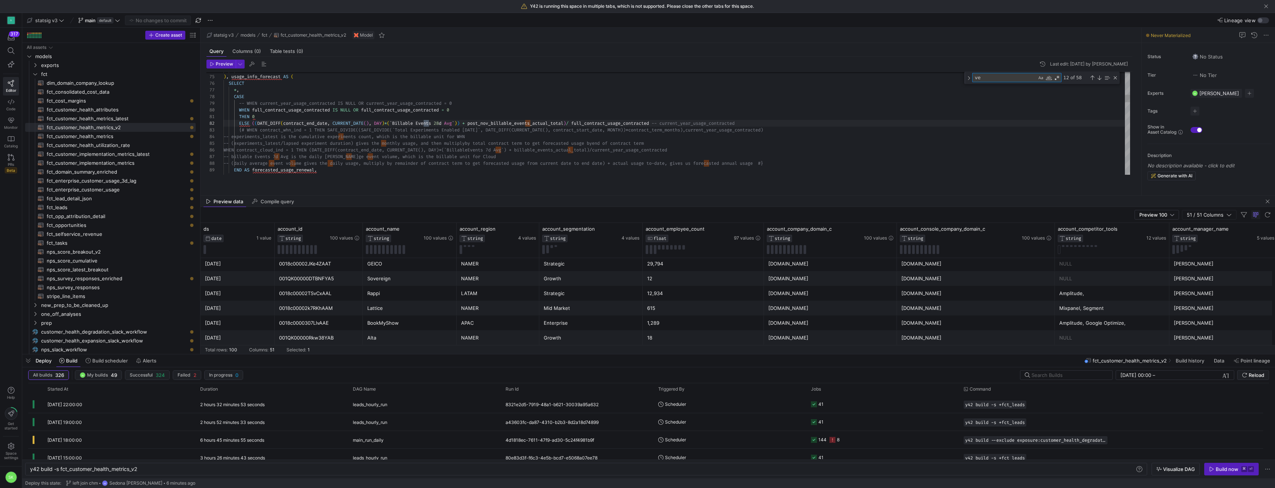
type textarea "-- experiments_latest is the cumulative experiments count, which is the billabl…"
type textarea "vercel"
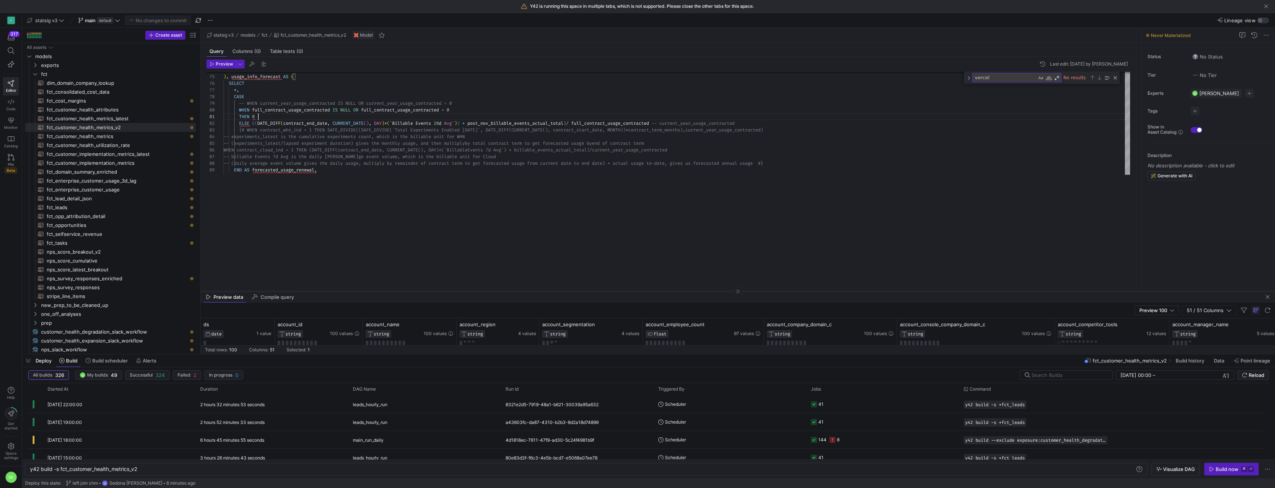
drag, startPoint x: 793, startPoint y: 195, endPoint x: 790, endPoint y: 291, distance: 96.0
click at [790, 291] on div at bounding box center [737, 291] width 1074 height 0
type textarea "a.domain = c.domain AND c.ds BETWEEN b.contract_start_date AND b.contract_end_d…"
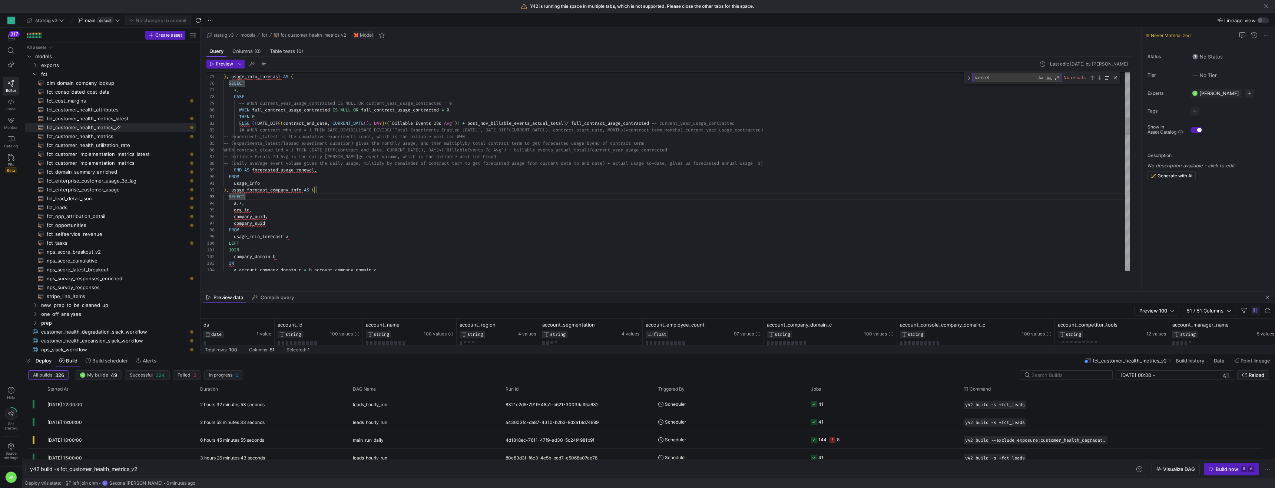
type textarea "f"
type textarea "b.account_company_domain_c, [DOMAIN_NAME]_uuid, [DOMAIN_NAME]_suid, [DOMAIN_NAM…"
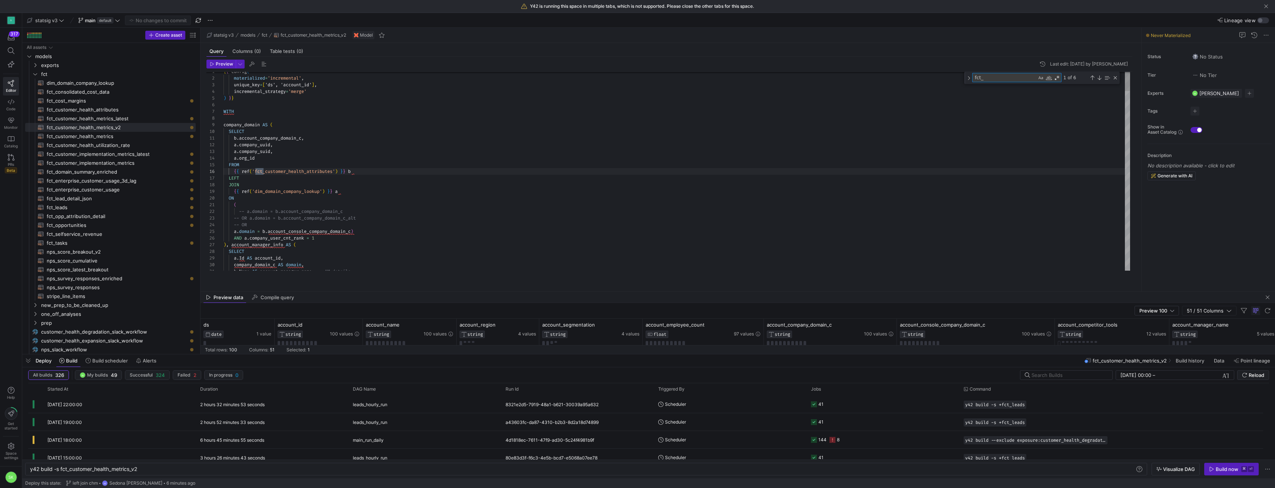
scroll to position [67, 43]
type textarea "fct_"
click at [1101, 81] on div "Next Match (Enter)" at bounding box center [1099, 78] width 6 height 6
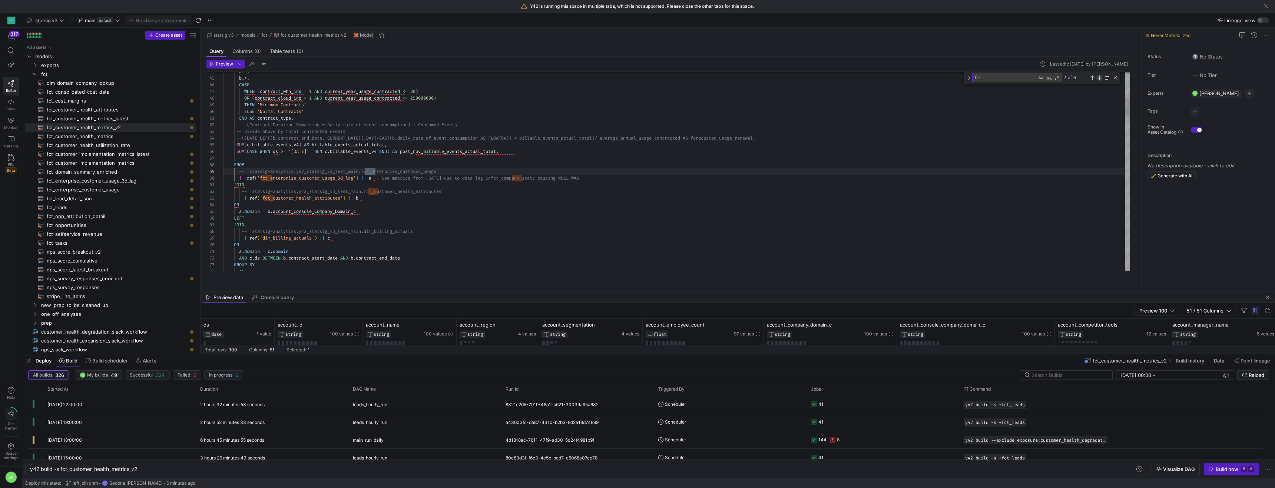
scroll to position [60, 152]
click at [1101, 81] on div "Next Match (Enter)" at bounding box center [1099, 78] width 6 height 6
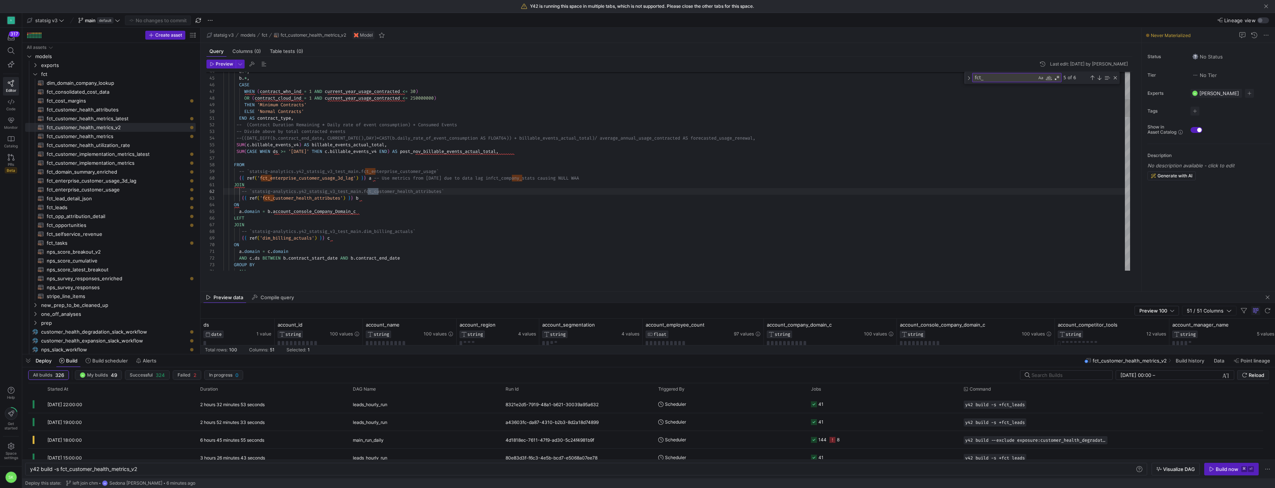
drag, startPoint x: 201, startPoint y: 131, endPoint x: 300, endPoint y: 157, distance: 102.3
click at [300, 157] on as-split "Create asset Drag here to set row groups Drag here to set column labels Group 1…" at bounding box center [648, 191] width 1252 height 326
click at [121, 176] on span "fct_domain_summary_enriched​​​​​​​​​​" at bounding box center [117, 172] width 140 height 9
type textarea "{{ config(materialized='table') }} with fct_company_stats as ( select * from {{…"
type textarea "y42 build -s fct_domain_summary_enriched"
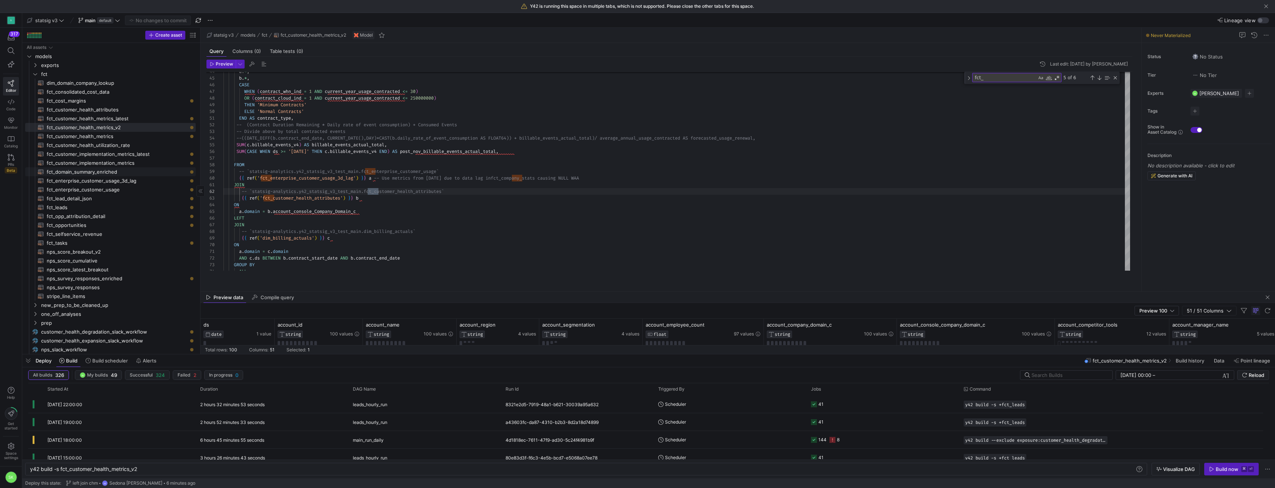
click at [121, 176] on span "fct_domain_summary_enriched​​​​​​​​​​" at bounding box center [117, 172] width 140 height 9
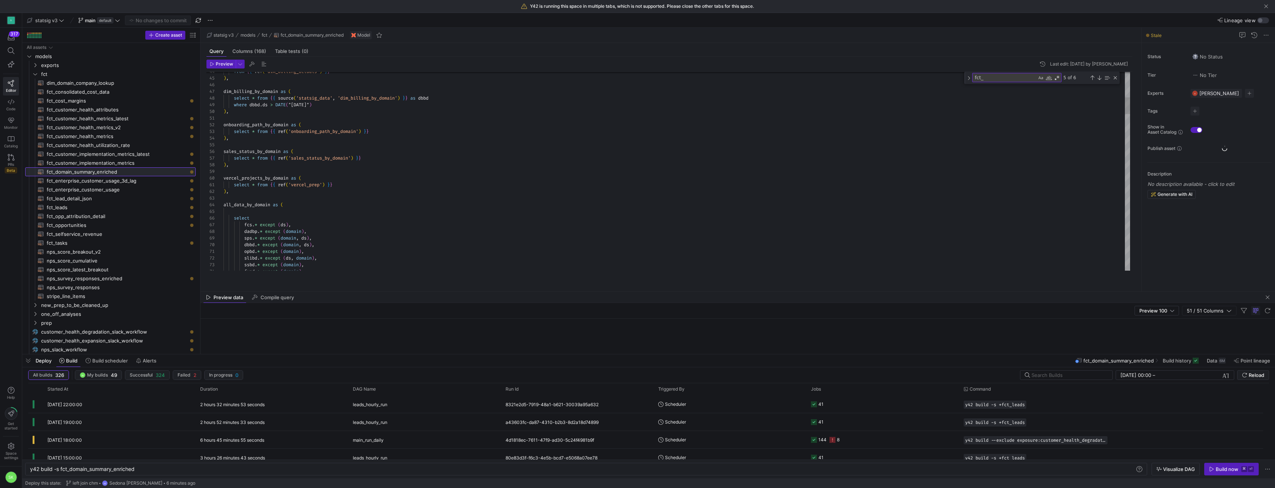
scroll to position [67, 152]
click at [341, 146] on div at bounding box center [637, 244] width 1275 height 488
type textarea "onboarding_path_by_domain as ( select * from {{ ref('onboarding_path_by_domain'…"
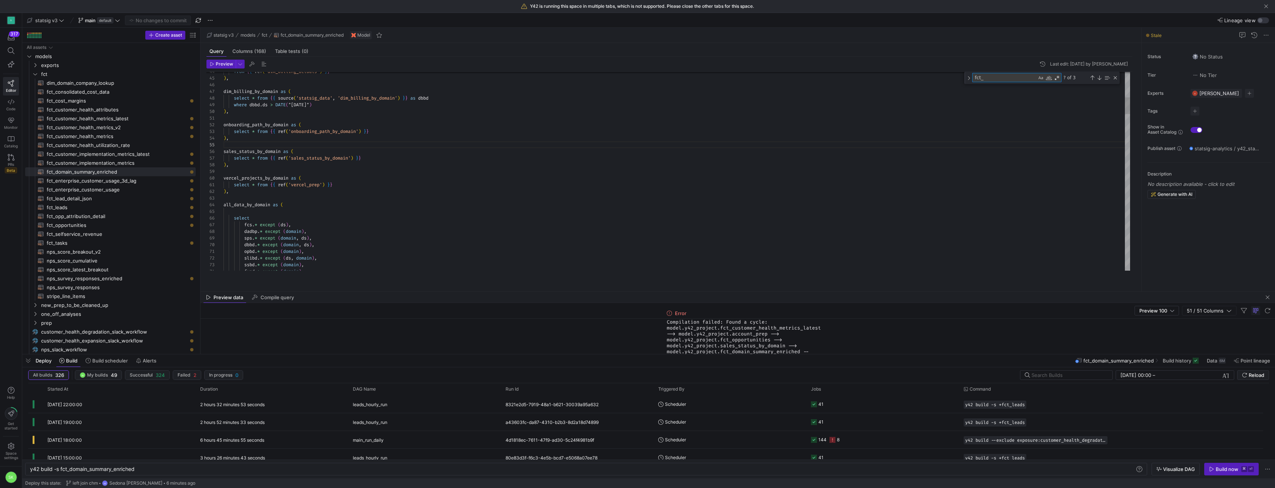
drag, startPoint x: 994, startPoint y: 90, endPoint x: 963, endPoint y: 89, distance: 31.1
click at [963, 89] on div "44 45 46 47 48 49 50 51 52 53 54 55 56 57 58 59 60 61 62 63 64 65 66 67 68 69 7…" at bounding box center [667, 171] width 923 height 199
type textarea "vercel"
type textarea "select * from {{ ref('vercel_prep') }} ), all_data_by_domain as ( select fcs.* …"
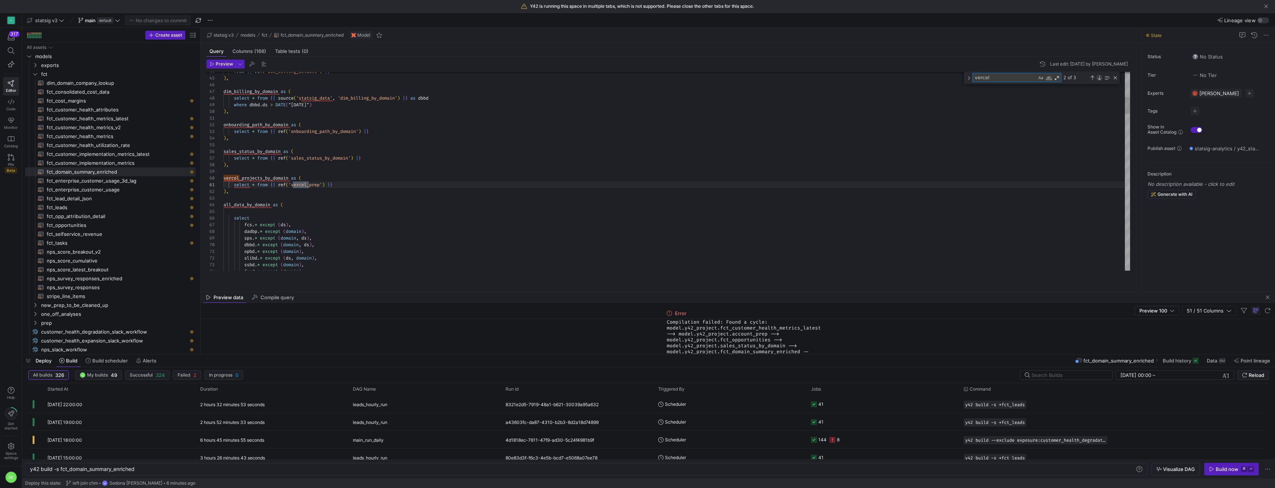
type textarea "vercel"
click at [1100, 81] on div "Next Match (Enter)" at bounding box center [1099, 78] width 6 height 6
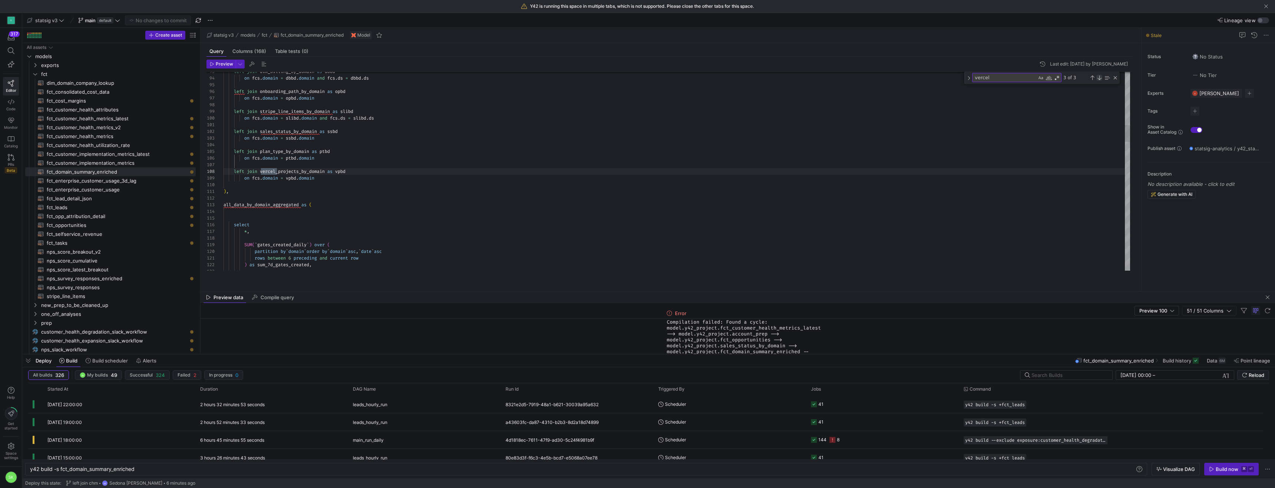
scroll to position [67, 53]
click at [1100, 81] on div "Next Match (Enter)" at bounding box center [1099, 78] width 6 height 6
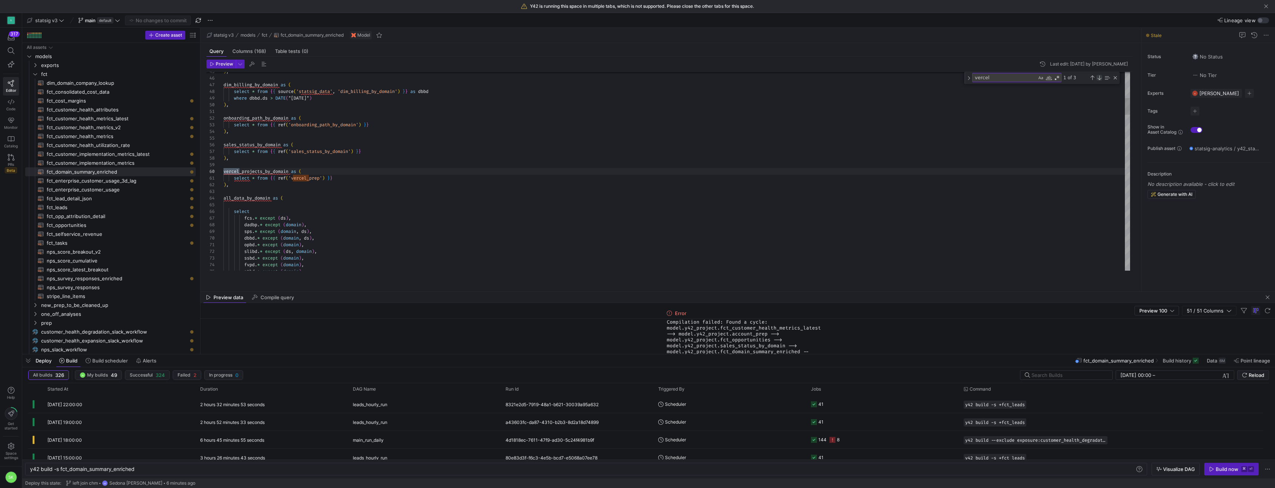
scroll to position [67, 16]
click at [1100, 81] on div "Next Match (Enter)" at bounding box center [1099, 78] width 6 height 6
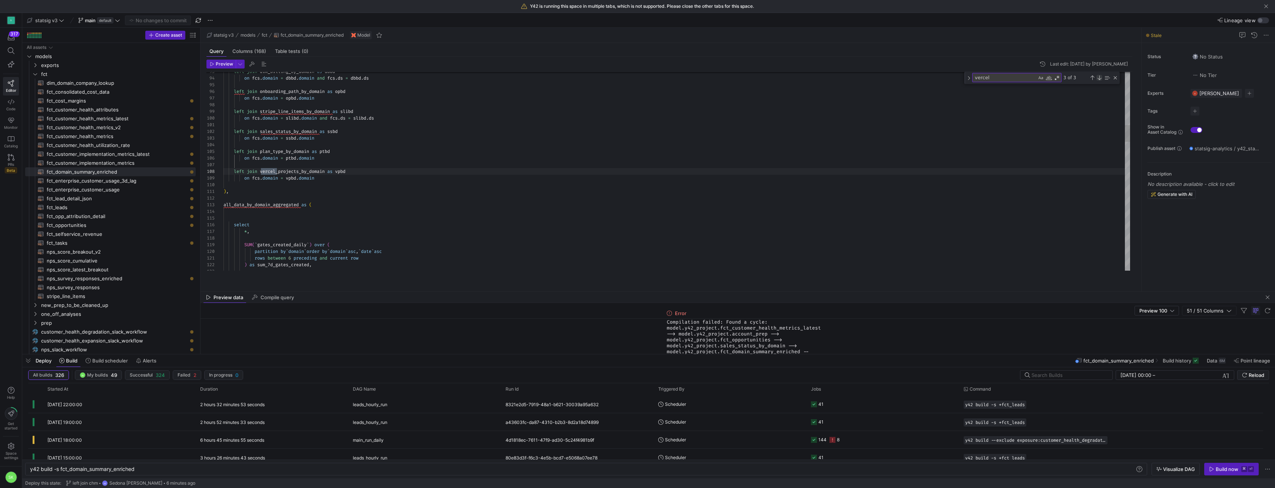
click at [1100, 81] on div "Next Match (Enter)" at bounding box center [1099, 78] width 6 height 6
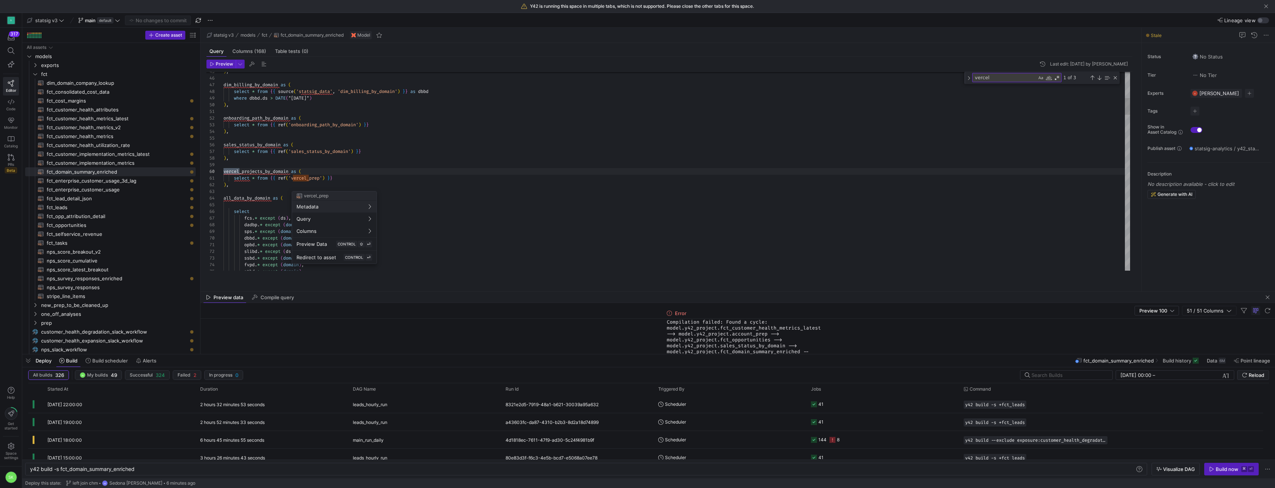
click at [309, 186] on div at bounding box center [637, 244] width 1275 height 488
drag, startPoint x: 200, startPoint y: 230, endPoint x: 293, endPoint y: 245, distance: 94.5
click at [293, 245] on as-split "Create asset Drag here to set row groups Drag here to set column labels Group 1…" at bounding box center [648, 191] width 1252 height 326
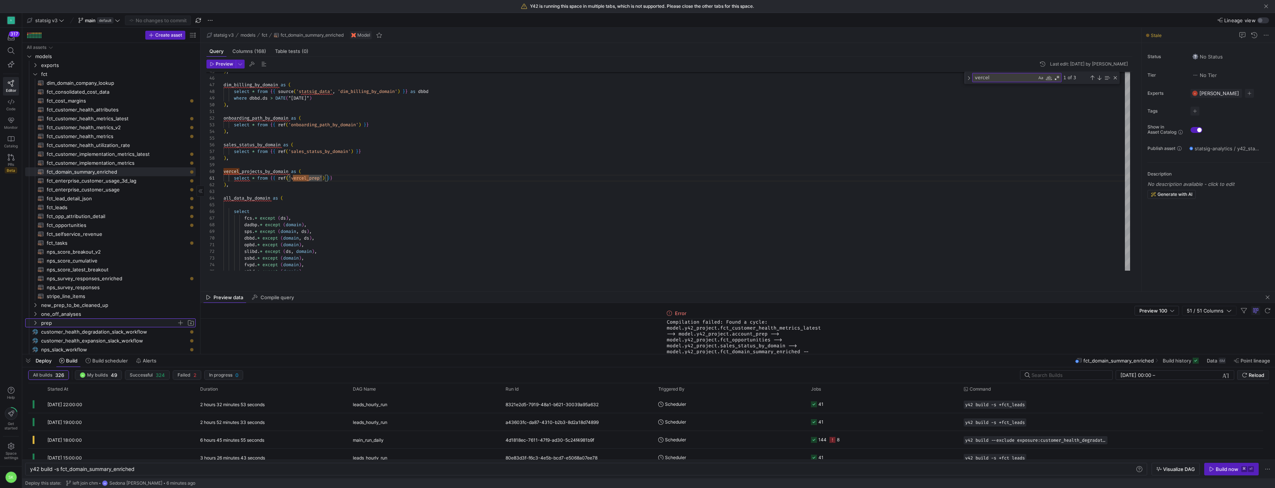
click at [35, 325] on icon "Press SPACE to select this row." at bounding box center [35, 323] width 5 height 4
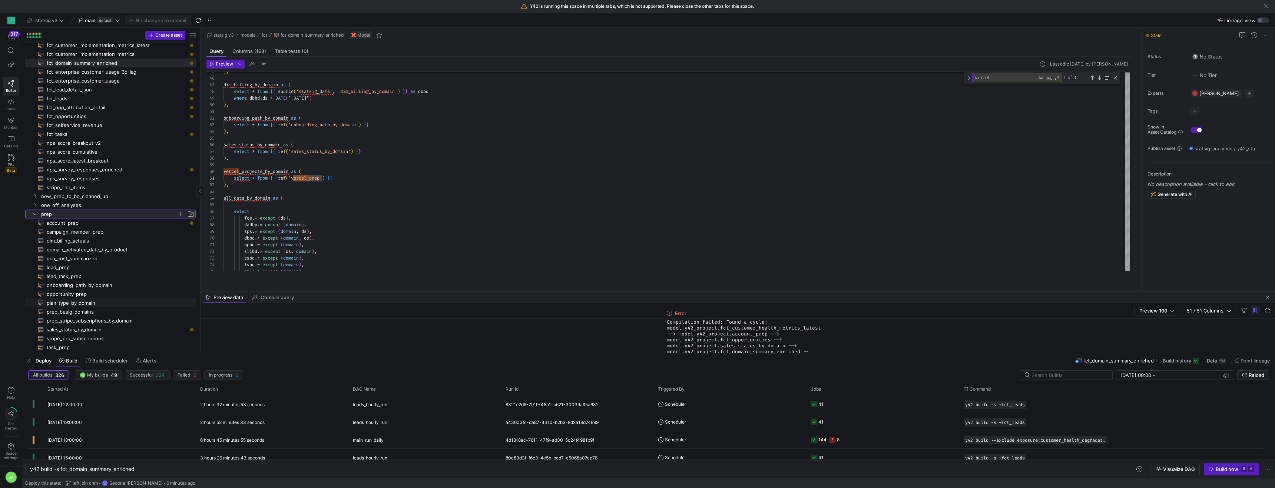
scroll to position [132, 0]
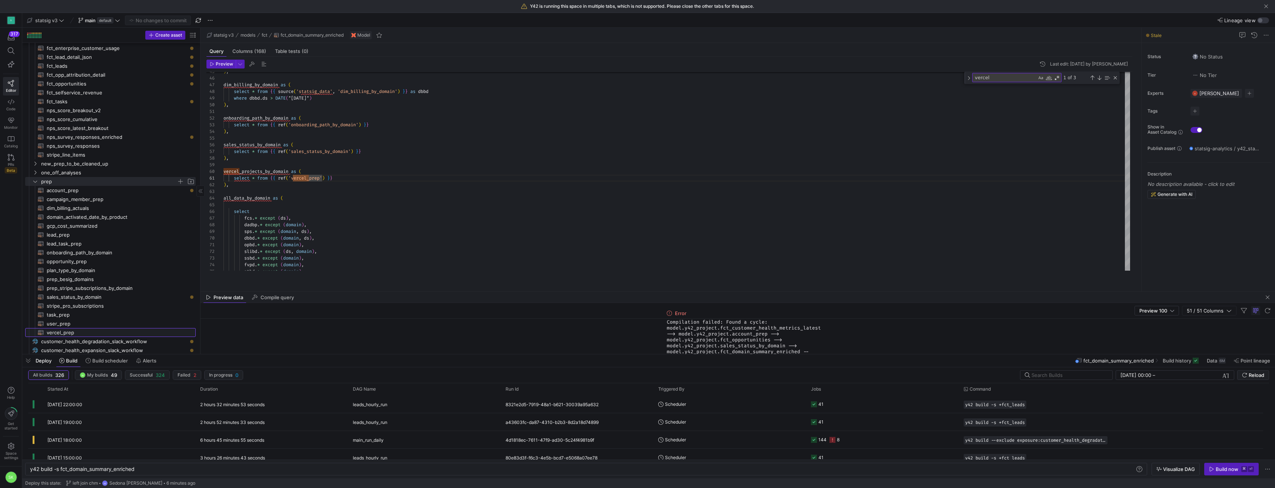
click at [72, 335] on span "vercel_prep​​​​​​​​​​" at bounding box center [117, 333] width 140 height 9
type textarea "WITH dim_all_companies AS ( SELECT * FROM {{ source('statsig_data', 'dim_all_co…"
type textarea "y42 build -s vercel_prep"
click at [72, 335] on span "vercel_prep​​​​​​​​​​" at bounding box center [117, 333] width 140 height 9
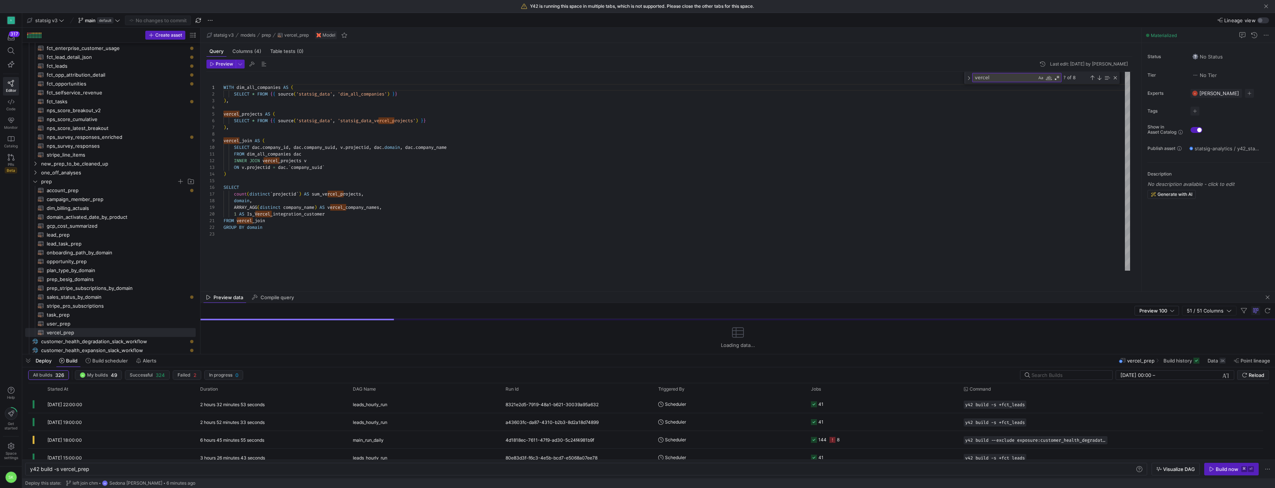
click at [330, 192] on div "WITH dim_all_companies AS ( SELECT * FROM { { source ( 'statsig_data' , 'dim_al…" at bounding box center [676, 171] width 906 height 199
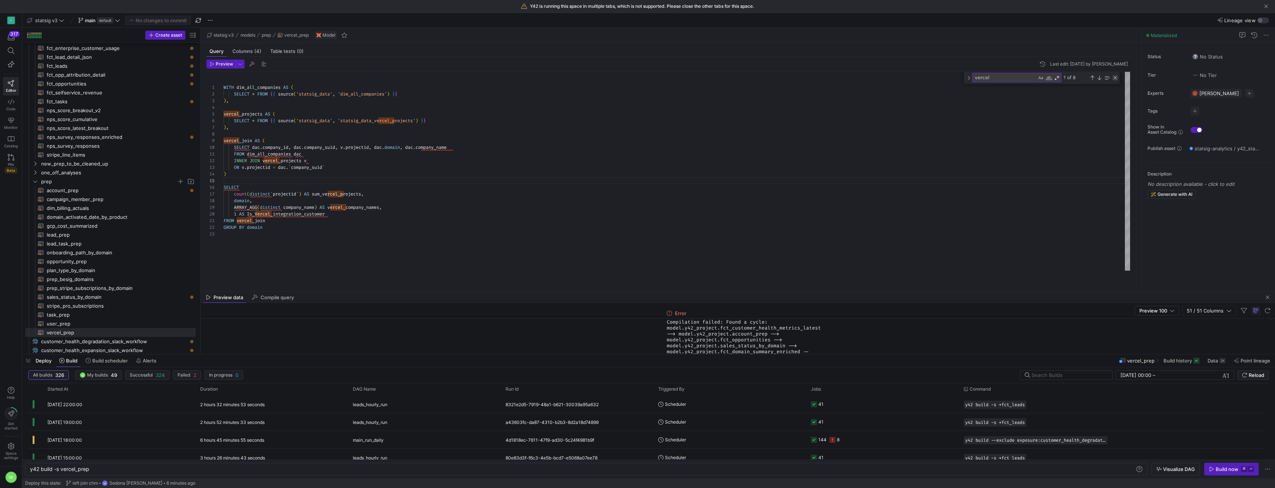
click at [1116, 81] on div "Close (Escape)" at bounding box center [1115, 78] width 6 height 6
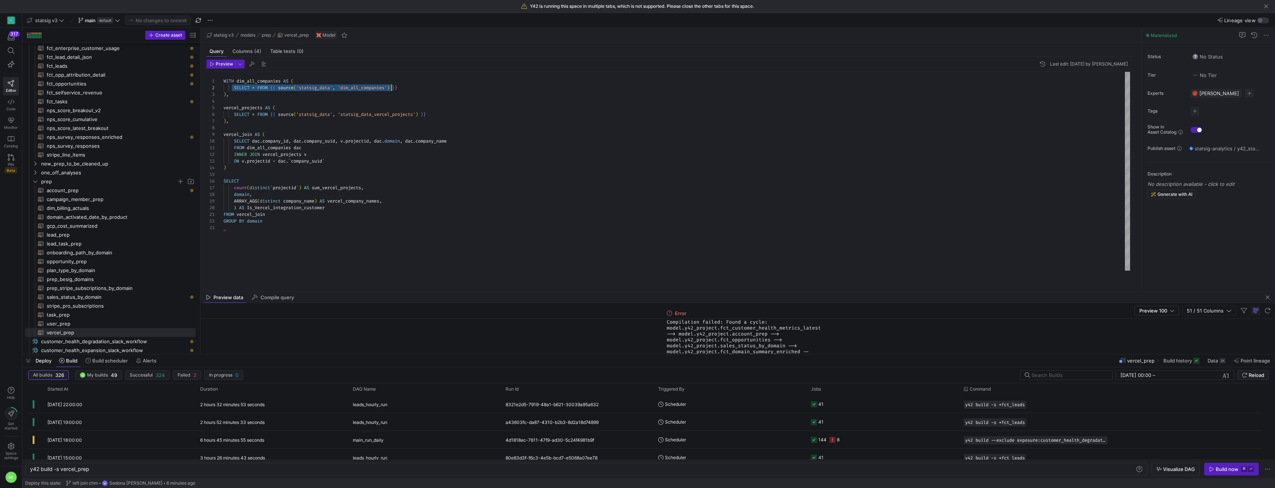
drag, startPoint x: 235, startPoint y: 99, endPoint x: 392, endPoint y: 99, distance: 157.5
click at [392, 99] on div "WITH dim_all_companies AS ( SELECT * FROM { { source ( 'statsig_data' , 'dim_al…" at bounding box center [676, 171] width 906 height 199
click at [388, 119] on div "WITH dim_all_companies AS ( SELECT * FROM { { source ( 'statsig_data' , 'dim_al…" at bounding box center [676, 171] width 906 height 199
click at [388, 123] on div "WITH dim_all_companies AS ( SELECT * FROM { { source ( 'statsig_data' , 'dim_al…" at bounding box center [676, 171] width 906 height 199
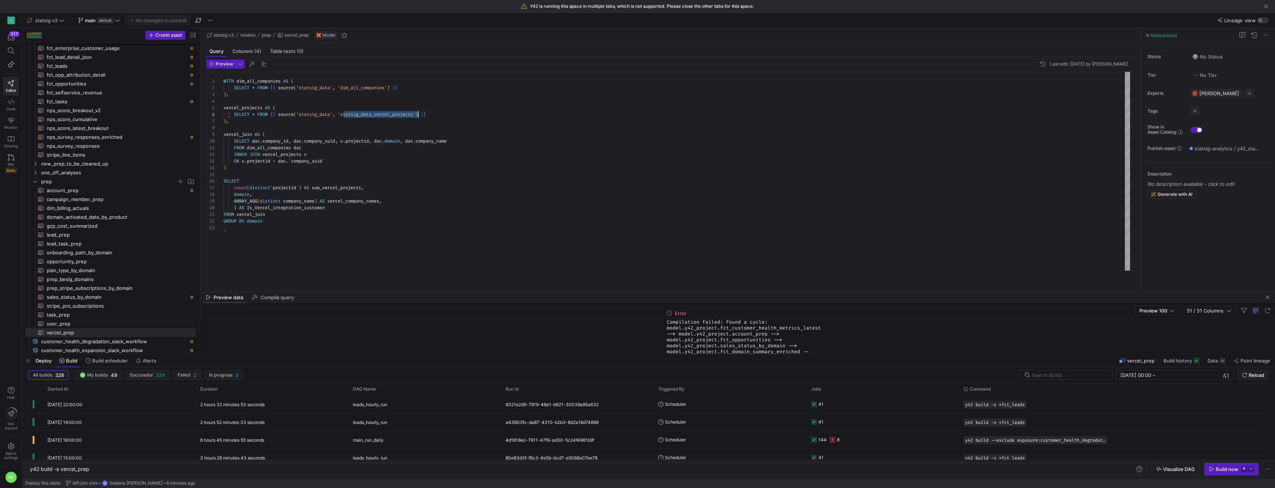
scroll to position [13, 0]
click at [360, 248] on div "WITH dim_all_companies AS ( SELECT * FROM { { source ( 'statsig_data' , 'dim_al…" at bounding box center [676, 171] width 906 height 199
drag, startPoint x: 200, startPoint y: 166, endPoint x: 270, endPoint y: 192, distance: 74.7
click at [270, 192] on as-split "Create asset Drag here to set row groups Drag here to set column labels Group 1…" at bounding box center [648, 191] width 1252 height 326
drag, startPoint x: 199, startPoint y: 229, endPoint x: 214, endPoint y: 236, distance: 16.6
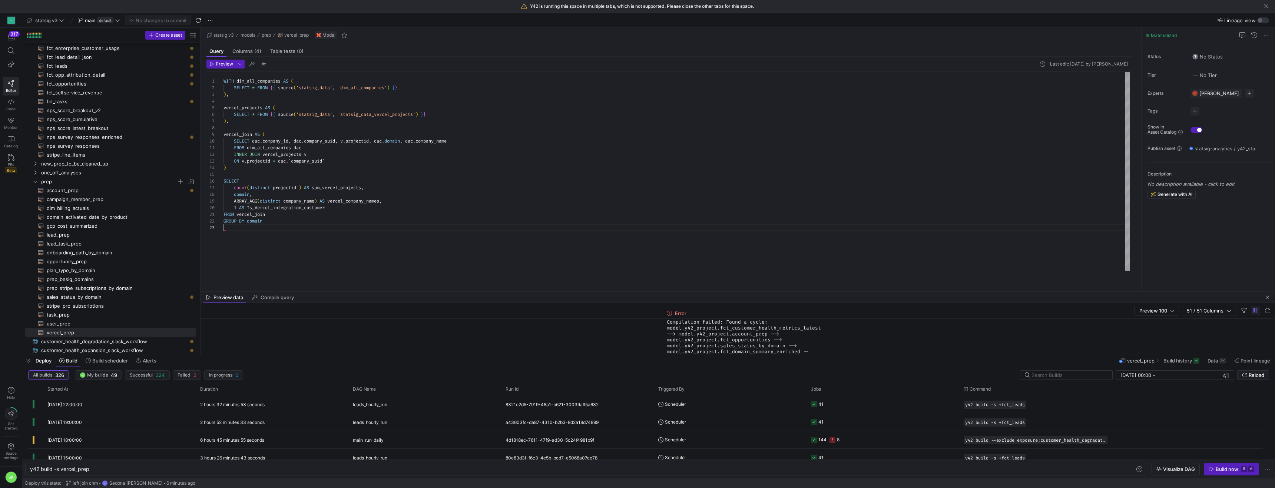
click at [215, 237] on as-split "Create asset Drag here to set row groups Drag here to set column labels Group 1…" at bounding box center [648, 191] width 1252 height 326
click at [694, 321] on span "Compilation failed: Found a cycle: model.y42_project.fct_customer_health_metric…" at bounding box center [738, 348] width 142 height 59
click at [746, 323] on span "Compilation failed: Found a cycle: model.y42_project.fct_customer_health_metric…" at bounding box center [738, 348] width 142 height 59
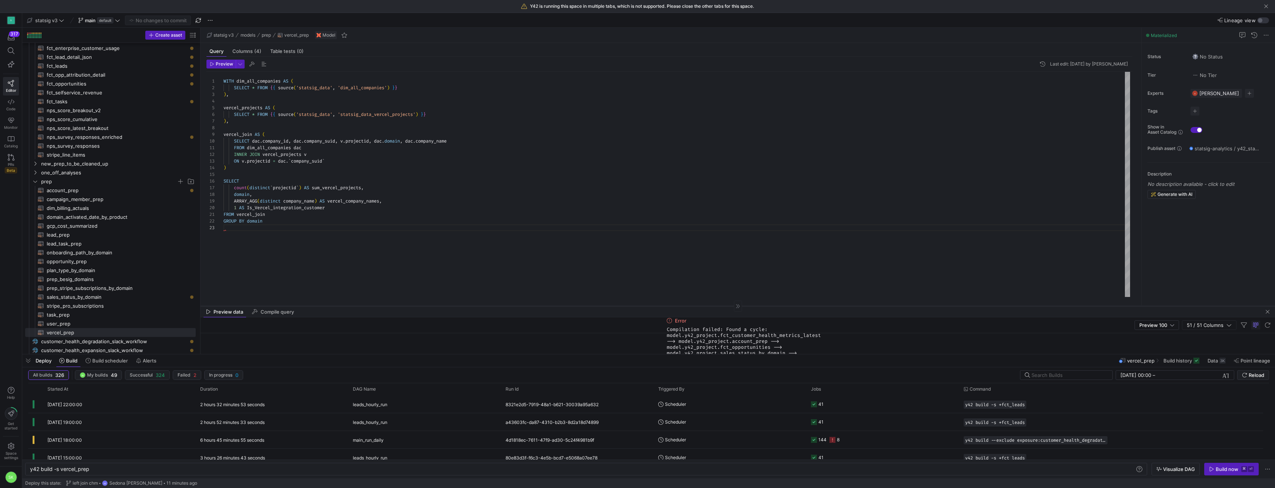
drag, startPoint x: 704, startPoint y: 291, endPoint x: 697, endPoint y: 295, distance: 8.5
click at [697, 306] on div at bounding box center [737, 306] width 1074 height 0
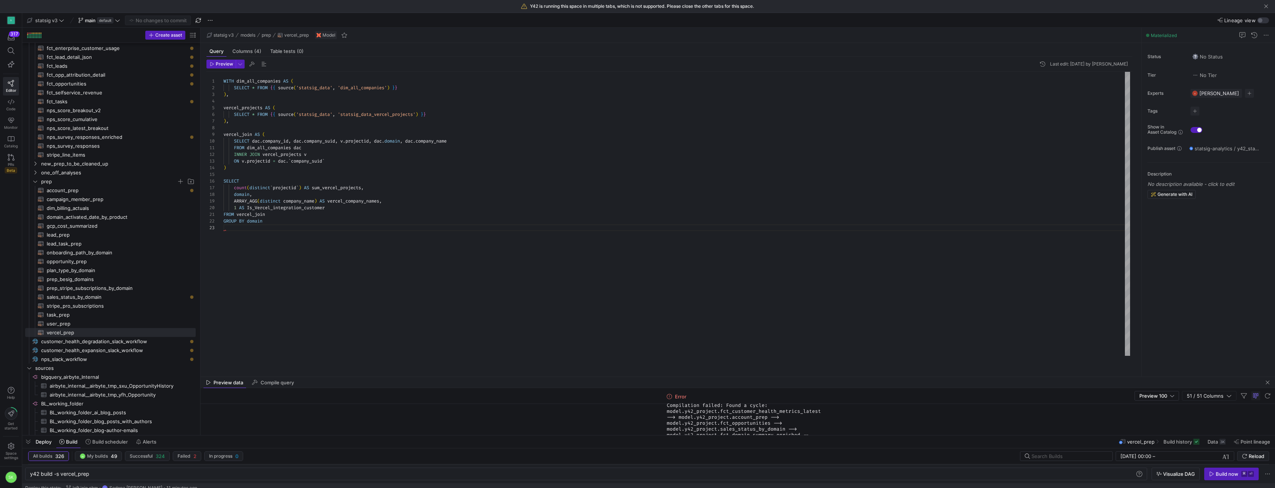
drag, startPoint x: 718, startPoint y: 356, endPoint x: 709, endPoint y: 437, distance: 81.6
click at [709, 437] on div at bounding box center [648, 435] width 1252 height 3
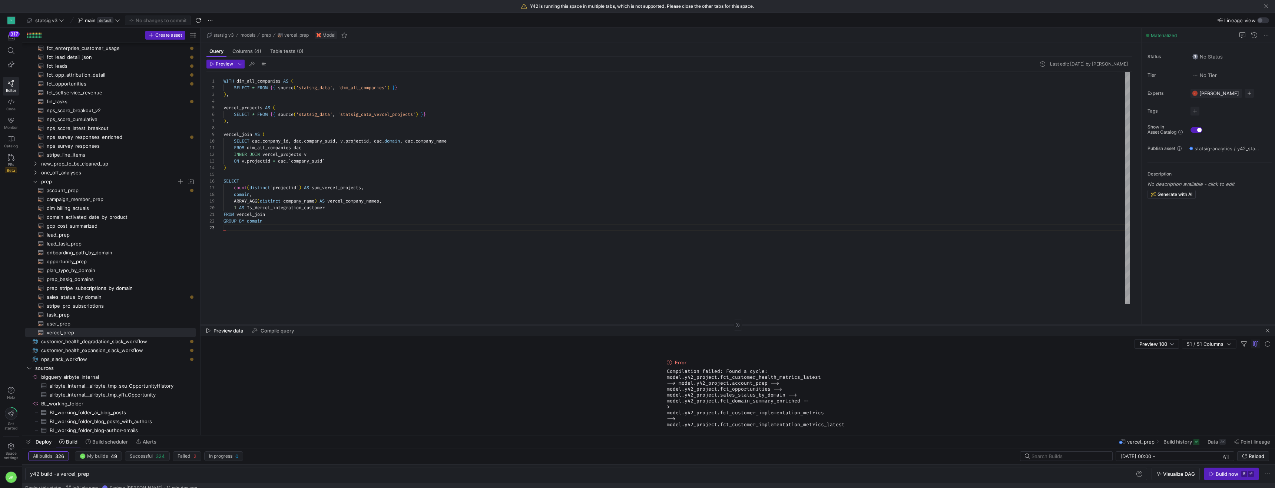
drag, startPoint x: 710, startPoint y: 376, endPoint x: 704, endPoint y: 325, distance: 52.1
click at [704, 325] on div at bounding box center [737, 325] width 1074 height 0
click at [412, 261] on div "WITH dim_all_companies AS ( SELECT * FROM { { source ( 'statsig_data' , 'dim_al…" at bounding box center [676, 188] width 906 height 232
click at [415, 212] on div "WITH dim_all_companies AS ( SELECT * FROM { { source ( 'statsig_data' , 'dim_al…" at bounding box center [676, 188] width 906 height 232
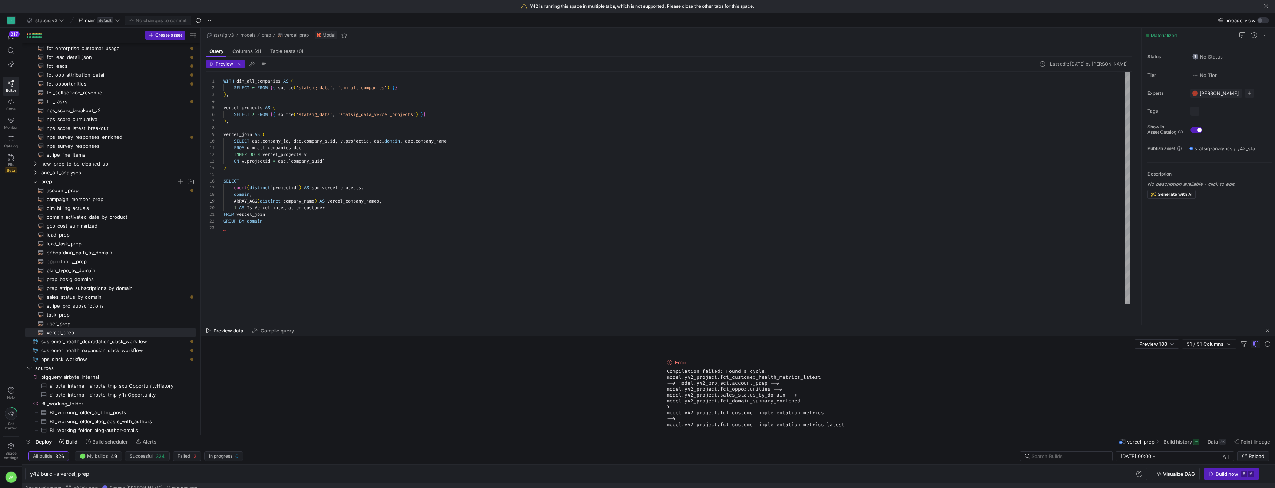
click at [806, 378] on span "Compilation failed: Found a cycle: model.y42_project.fct_customer_health_metric…" at bounding box center [738, 398] width 142 height 59
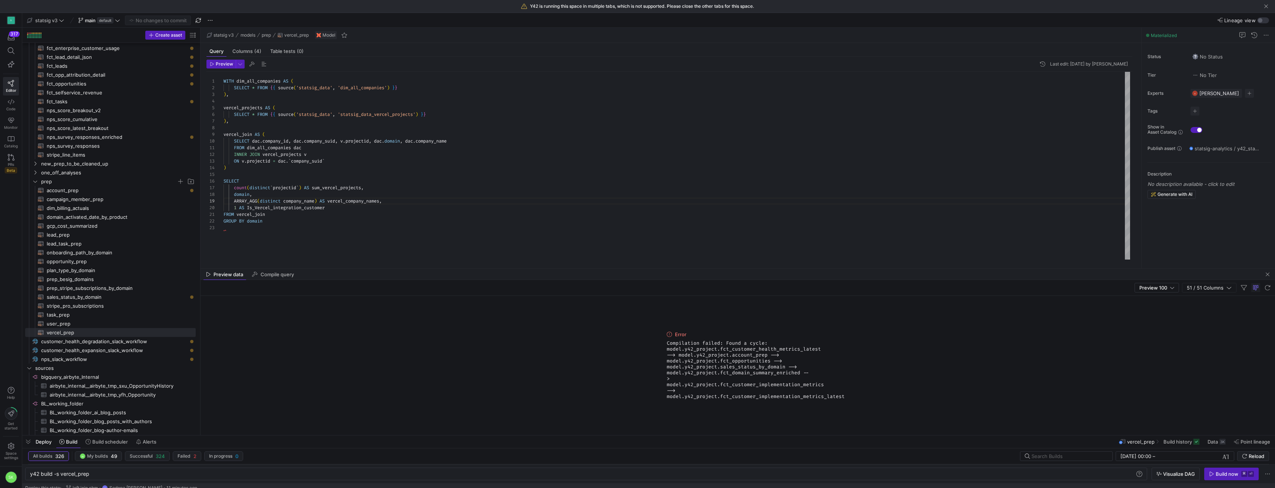
scroll to position [0, 0]
drag, startPoint x: 842, startPoint y: 325, endPoint x: 836, endPoint y: 248, distance: 77.7
click at [836, 248] on div at bounding box center [737, 248] width 1074 height 0
click at [801, 333] on span "Compilation failed: Found a cycle: model.y42_project.fct_customer_health_metric…" at bounding box center [738, 359] width 142 height 59
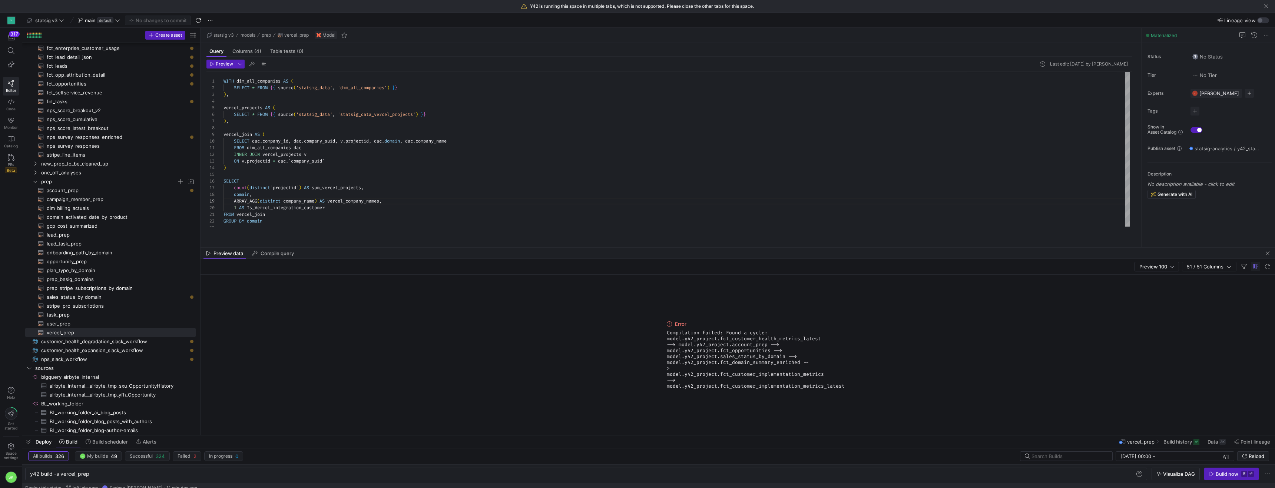
drag, startPoint x: 776, startPoint y: 338, endPoint x: 771, endPoint y: 340, distance: 5.6
click at [776, 338] on span "Compilation failed: Found a cycle: model.y42_project.fct_customer_health_metric…" at bounding box center [738, 359] width 142 height 59
click at [771, 340] on span "Compilation failed: Found a cycle: model.y42_project.fct_customer_health_metric…" at bounding box center [738, 359] width 142 height 59
click at [774, 346] on span "Compilation failed: Found a cycle: model.y42_project.fct_customer_health_metric…" at bounding box center [738, 359] width 142 height 59
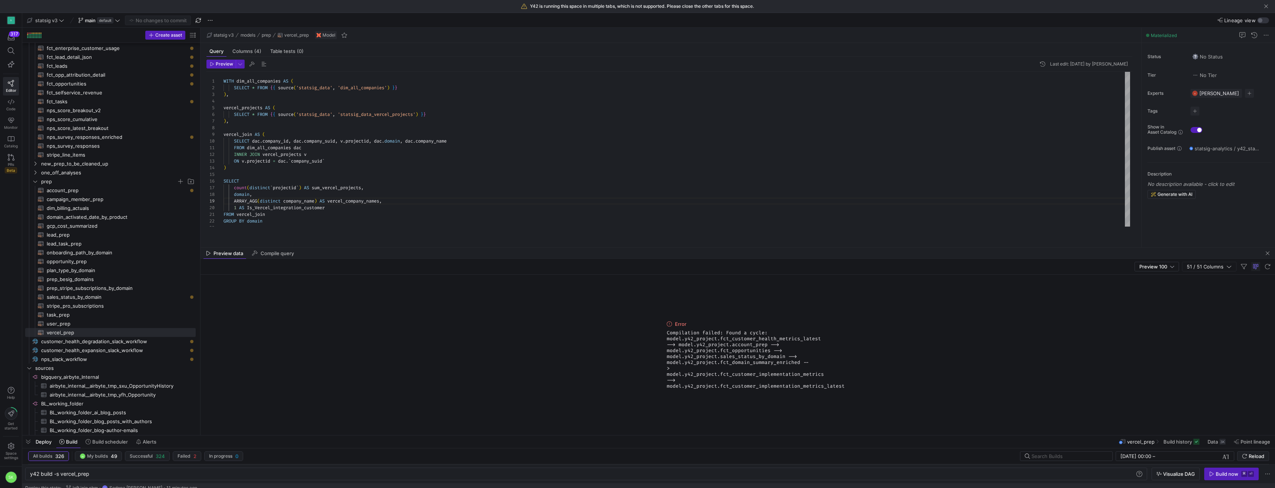
click at [858, 361] on div "Error Compilation failed: Found a cycle: model.y42_project.fct_customer_health_…" at bounding box center [737, 355] width 1074 height 160
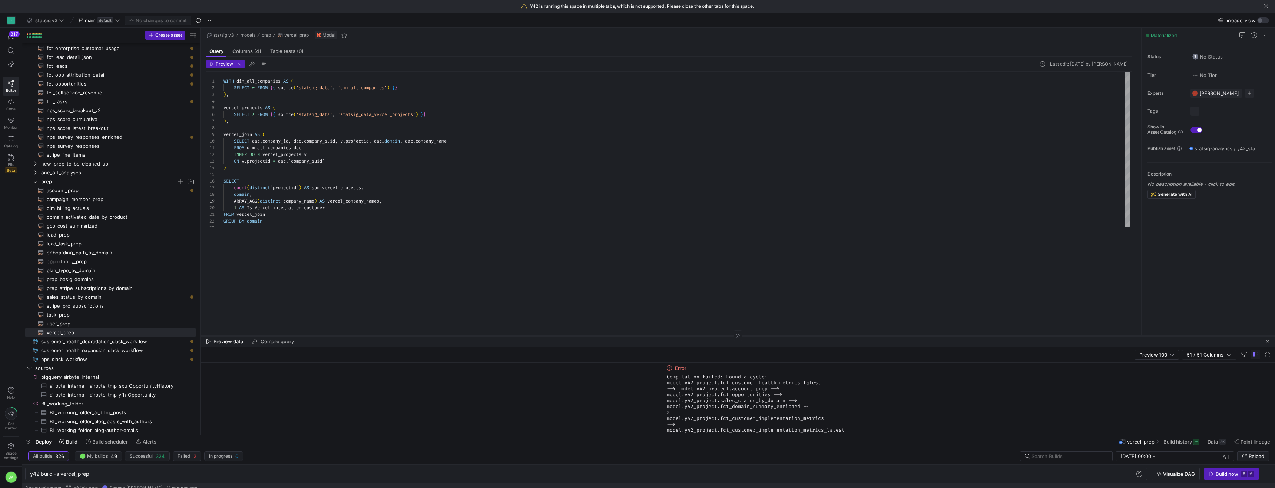
drag, startPoint x: 769, startPoint y: 247, endPoint x: 744, endPoint y: 335, distance: 91.8
click at [744, 336] on div at bounding box center [737, 336] width 1074 height 0
type textarea "FROM vercel_join GROUP BY domain"
click at [301, 253] on div "WITH dim_all_companies AS ( SELECT * FROM { { source ( 'statsig_data' , 'dim_al…" at bounding box center [676, 193] width 906 height 243
